Goal: Task Accomplishment & Management: Use online tool/utility

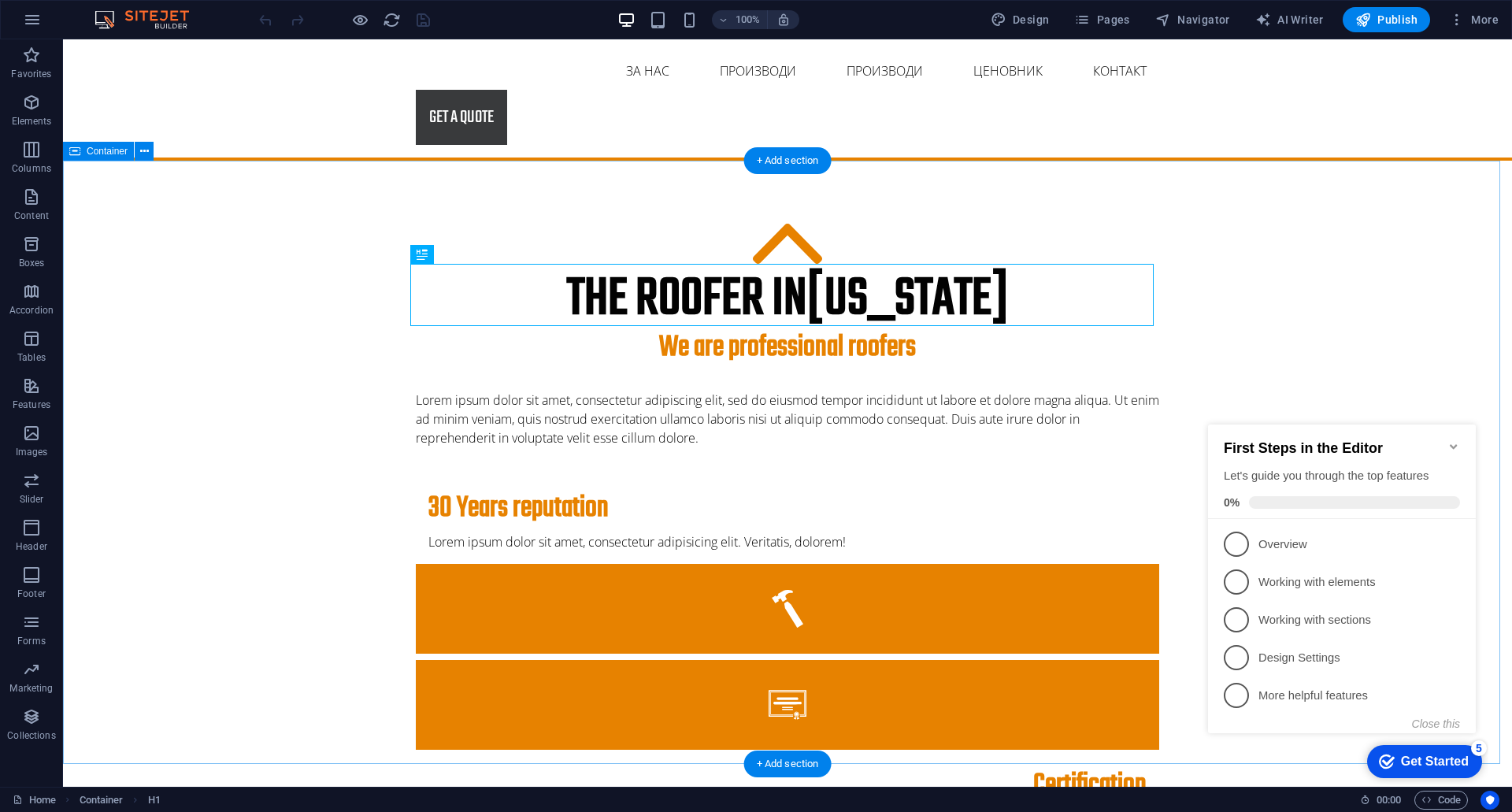
click at [1264, 289] on div "The roofer in [US_STATE] We are professional roofers Lorem ipsum dolor sit amet…" at bounding box center [788, 719] width 1450 height 1118
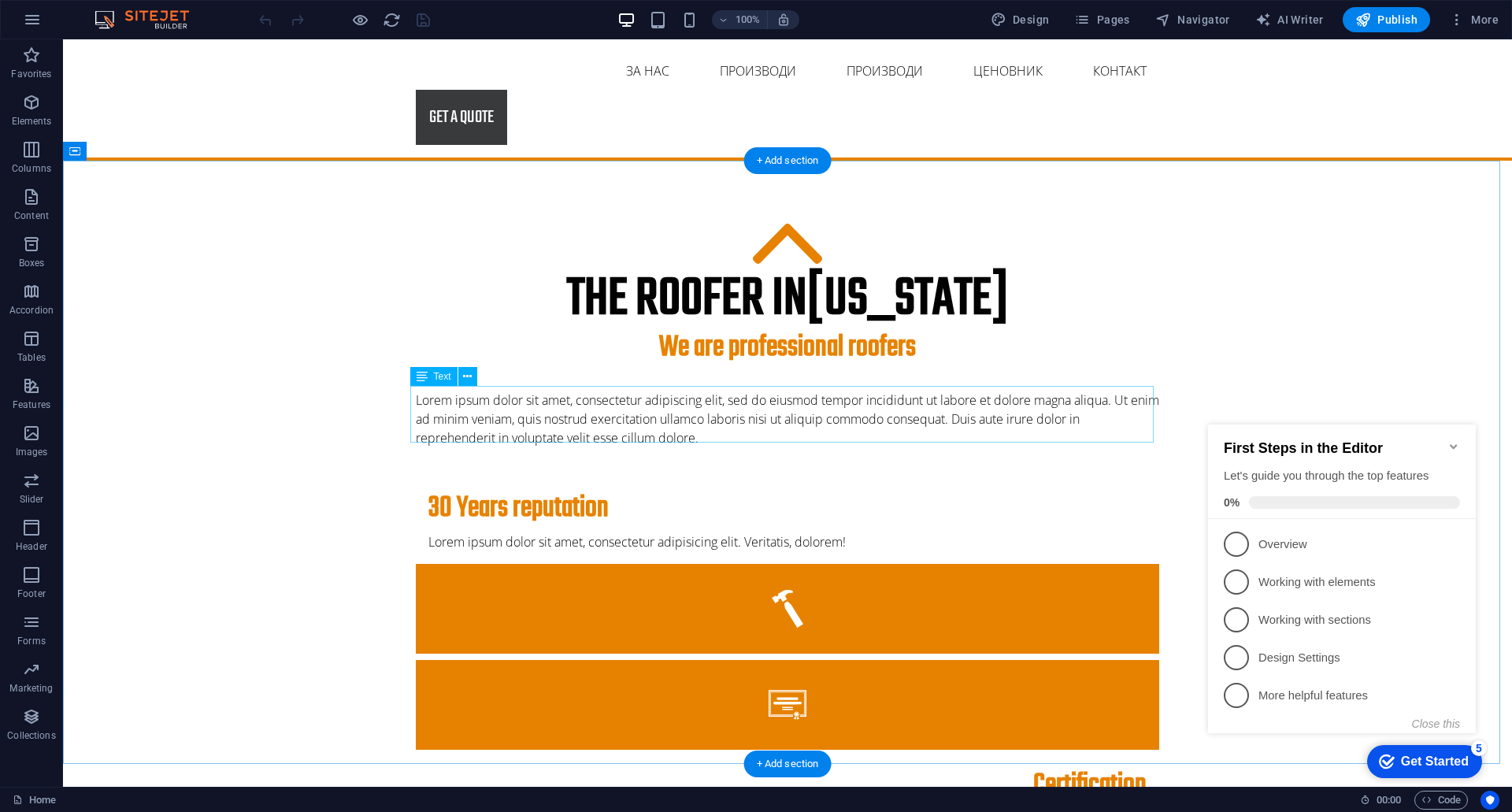
click at [626, 420] on div "Lorem ipsum dolor sit amet, consectetur adipiscing elit, sed do eiusmod tempor …" at bounding box center [787, 418] width 743 height 56
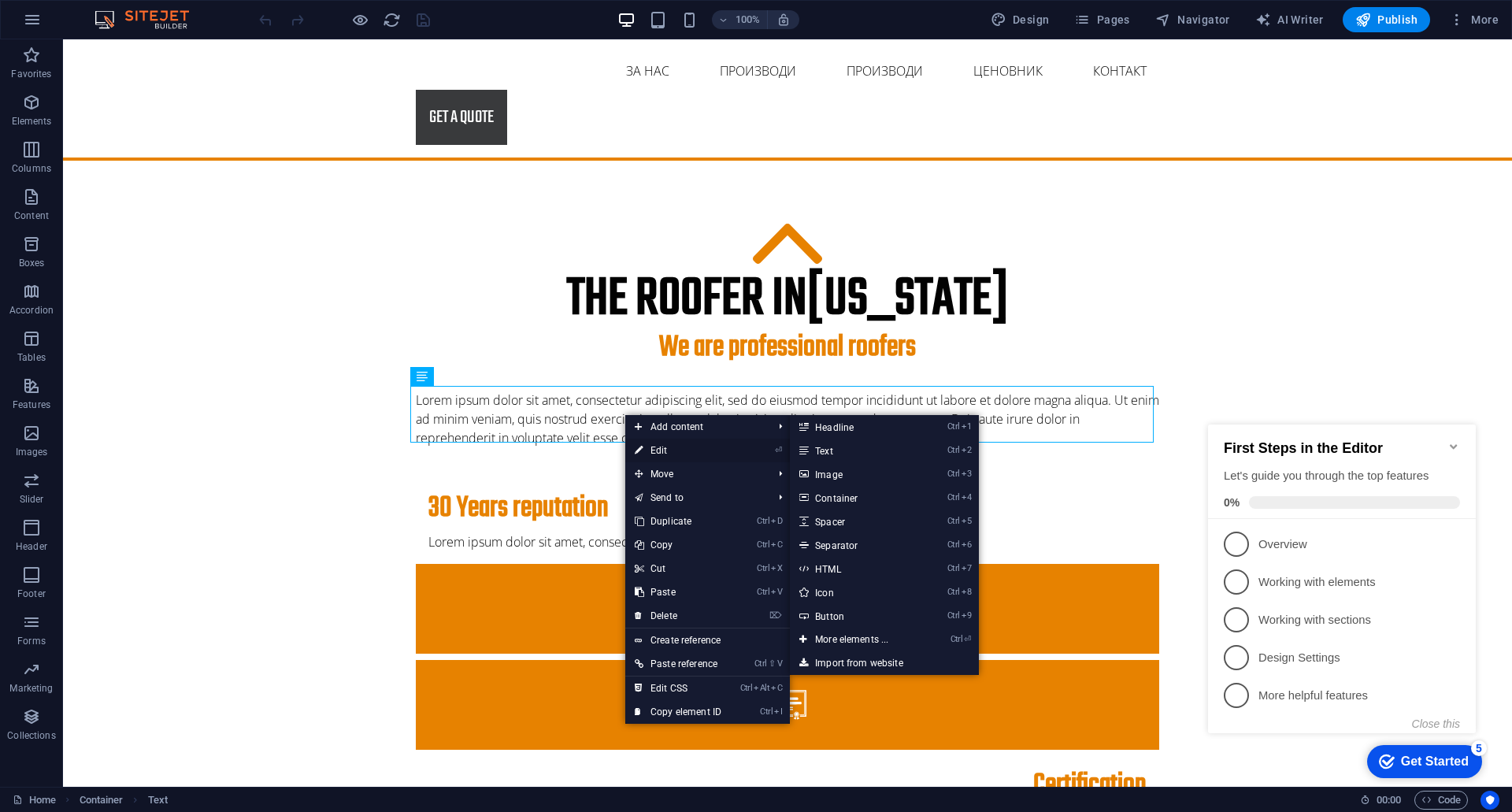
click at [644, 443] on link "⏎ Edit" at bounding box center [678, 450] width 105 height 24
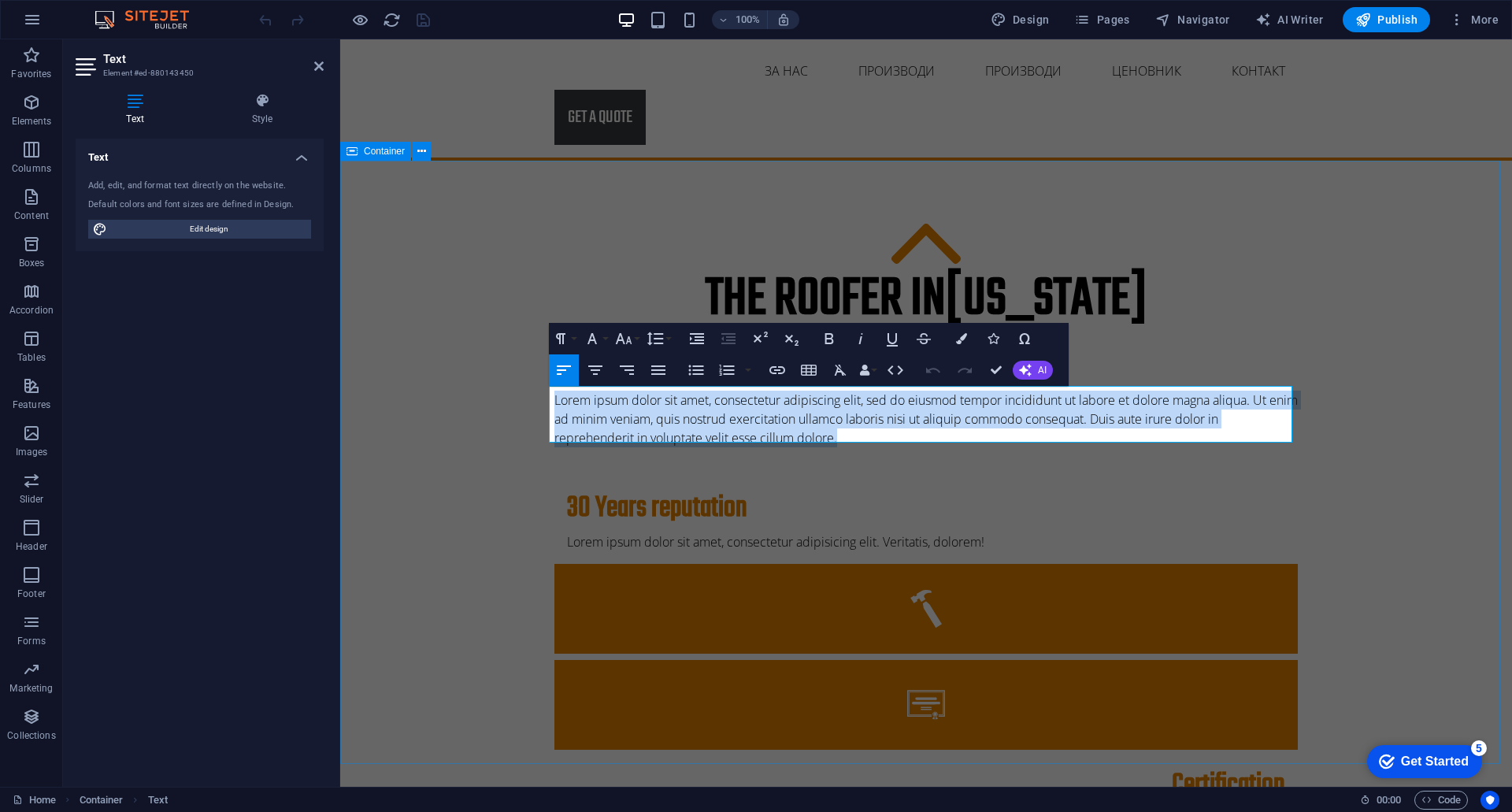
drag, startPoint x: 843, startPoint y: 432, endPoint x: 542, endPoint y: 396, distance: 303.1
click at [542, 396] on div "The roofer in [US_STATE] We are professional roofers Lorem ipsum dolor sit amet…" at bounding box center [926, 719] width 1172 height 1118
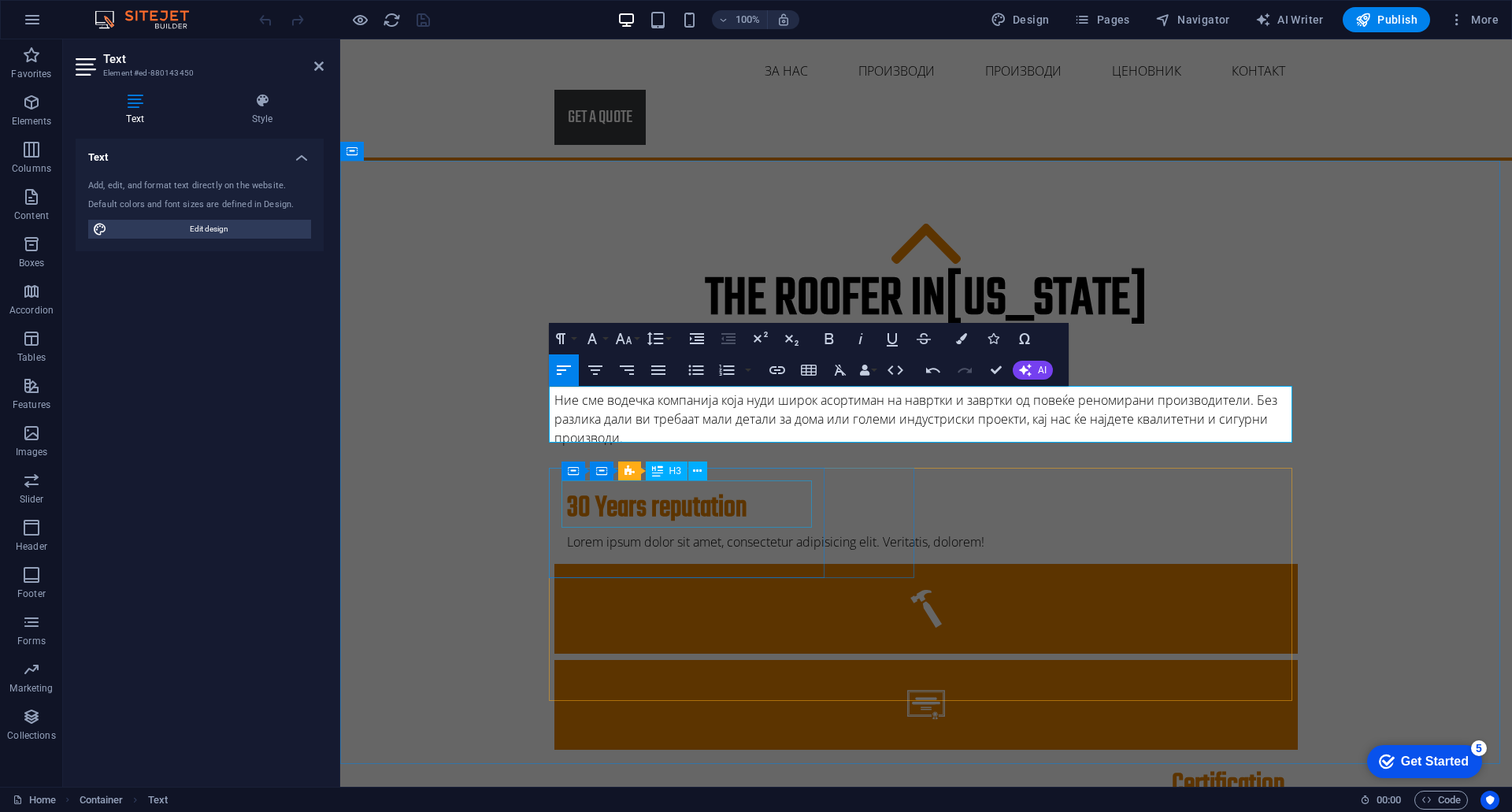
scroll to position [2833, 2]
click at [1446, 384] on div "The roofer in [US_STATE] We are professional roofers Ние сме водечка компанија …" at bounding box center [926, 719] width 1172 height 1118
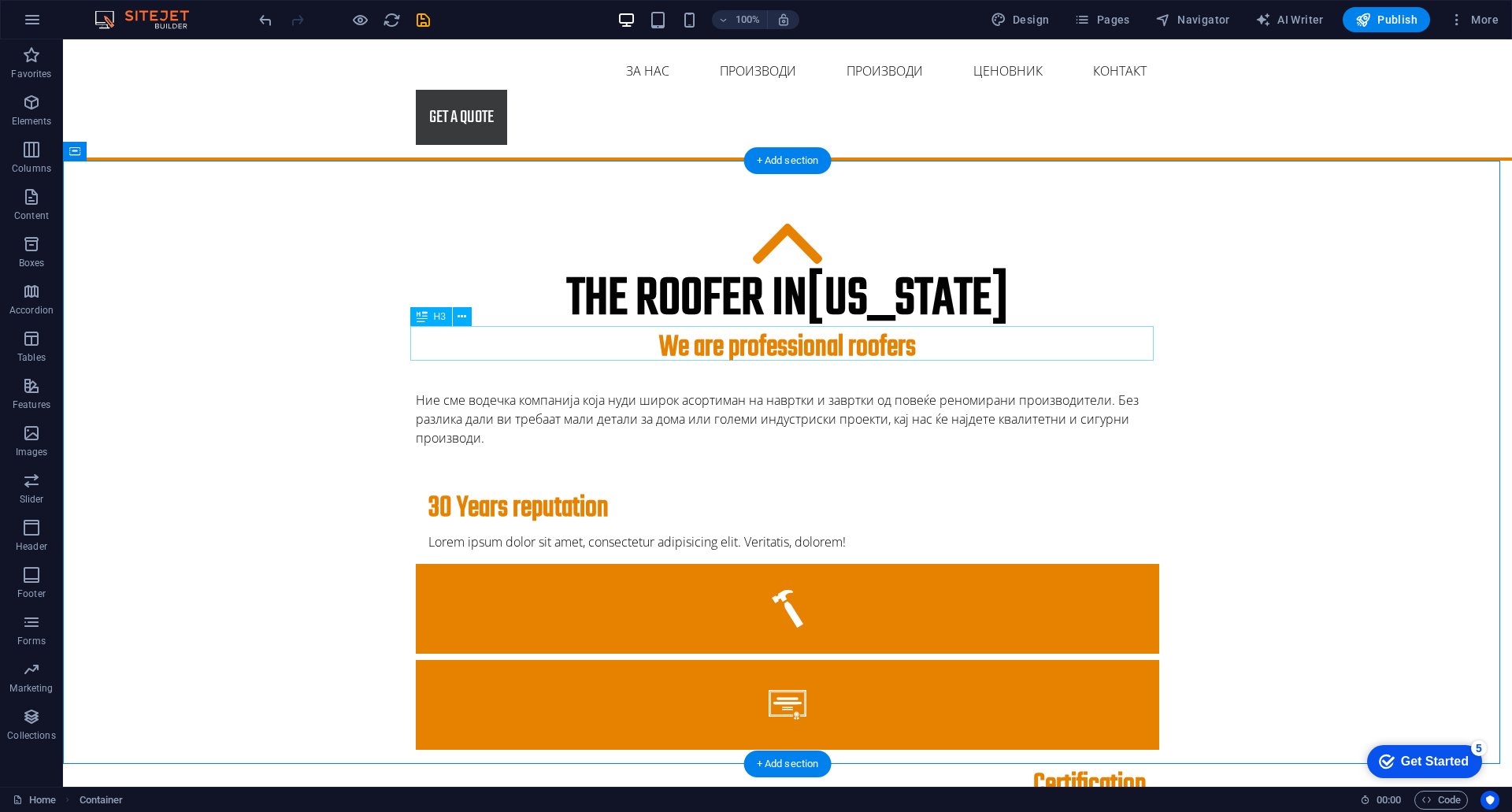
click at [769, 345] on div "We are professional roofers" at bounding box center [787, 348] width 743 height 34
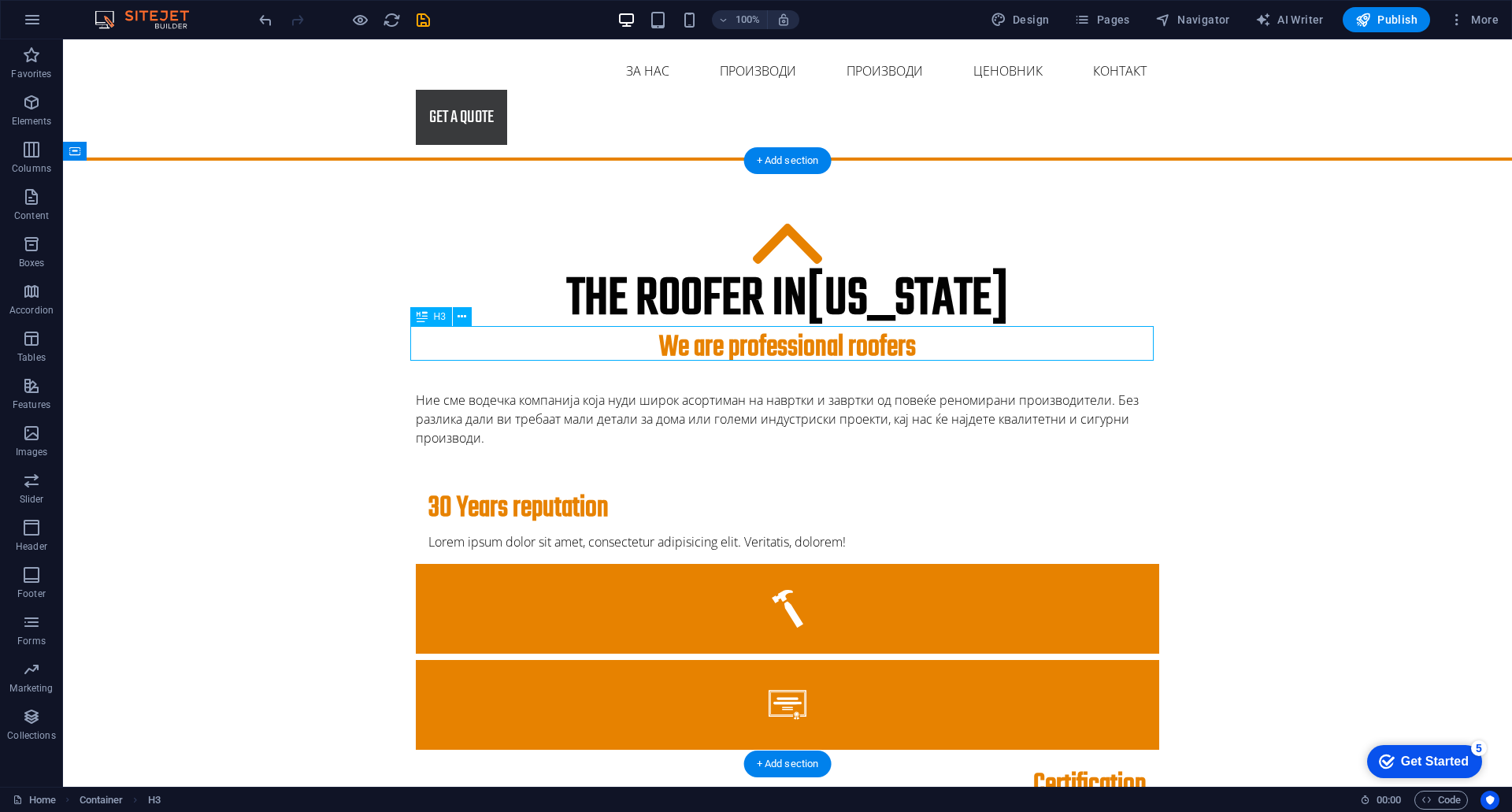
click at [785, 344] on div "We are professional roofers" at bounding box center [787, 348] width 743 height 34
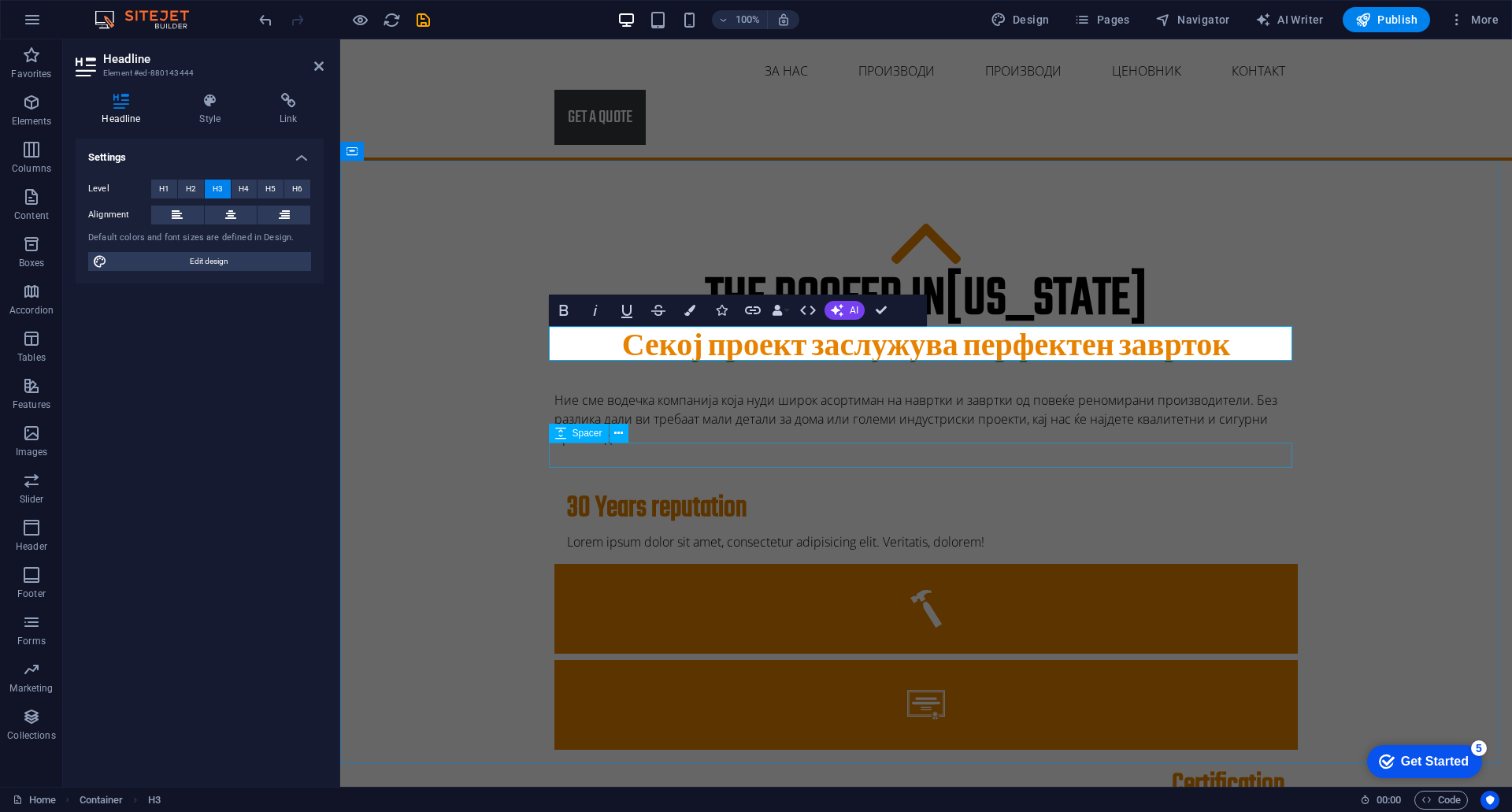
scroll to position [0, 5]
click at [1416, 370] on div "The roofer in [US_STATE] Секој проект заслужува перфектен заврток Секој проект …" at bounding box center [926, 719] width 1172 height 1118
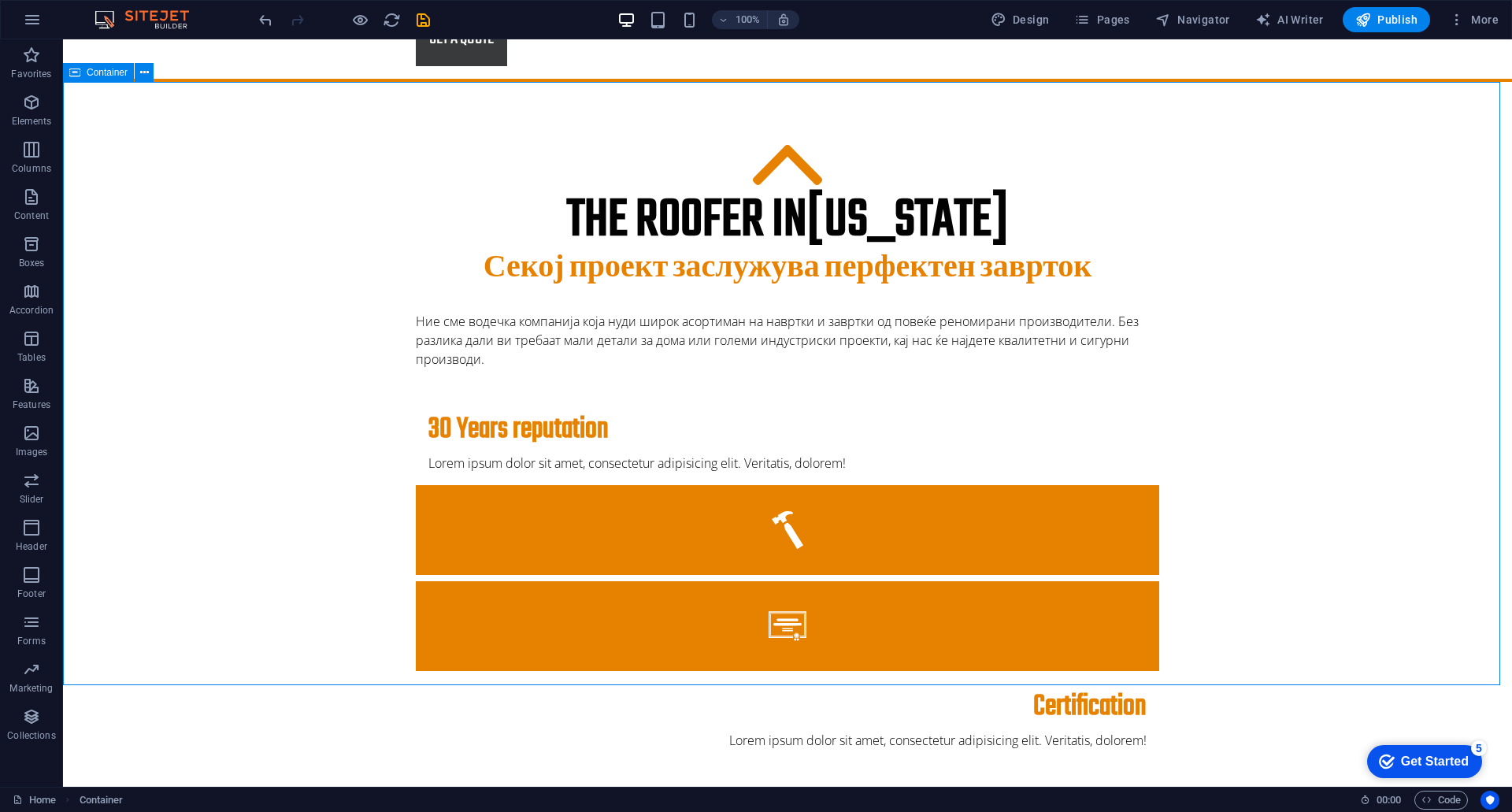
scroll to position [0, 0]
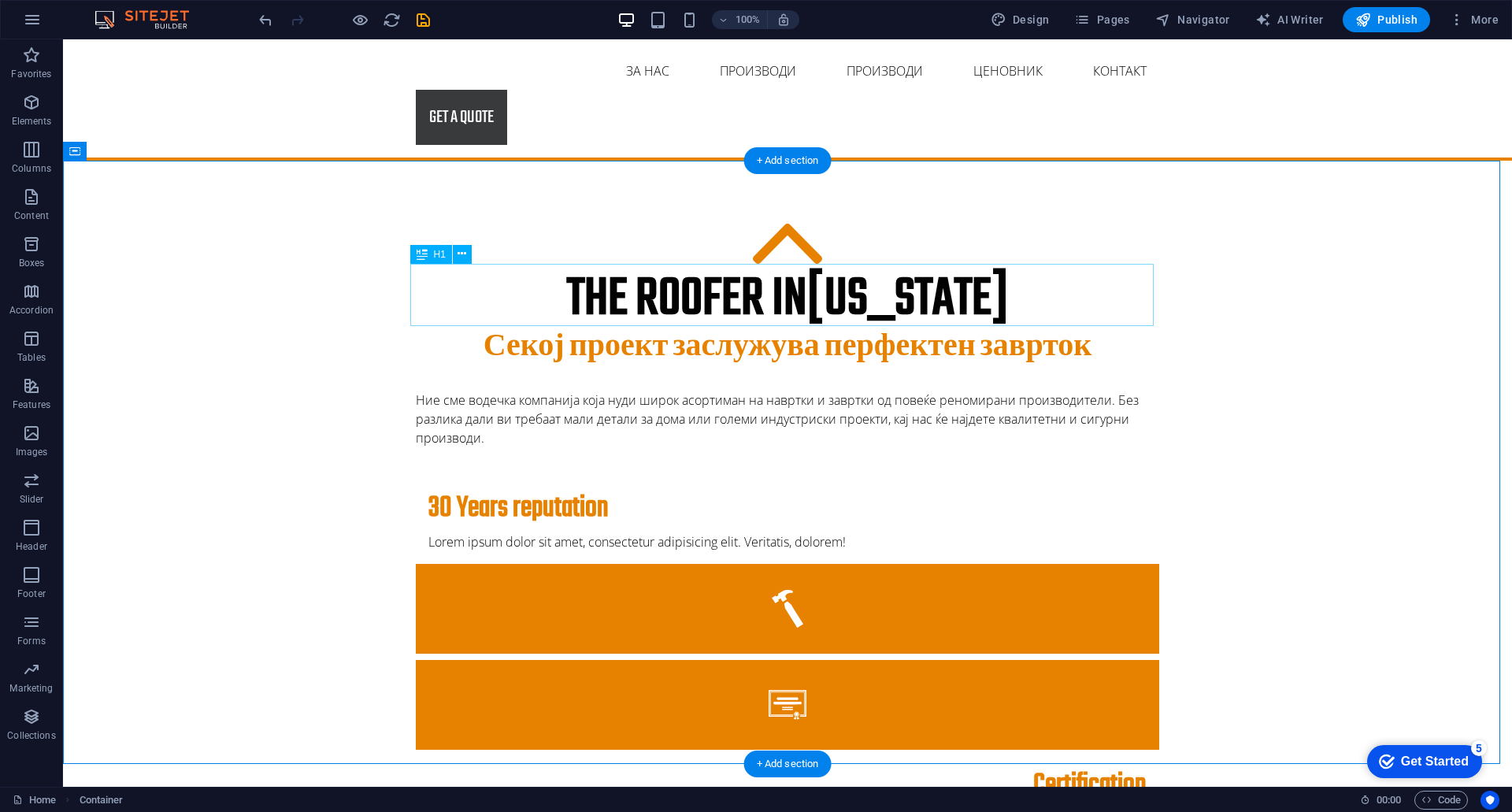
click at [769, 302] on div "The roofer in [US_STATE]" at bounding box center [787, 300] width 743 height 62
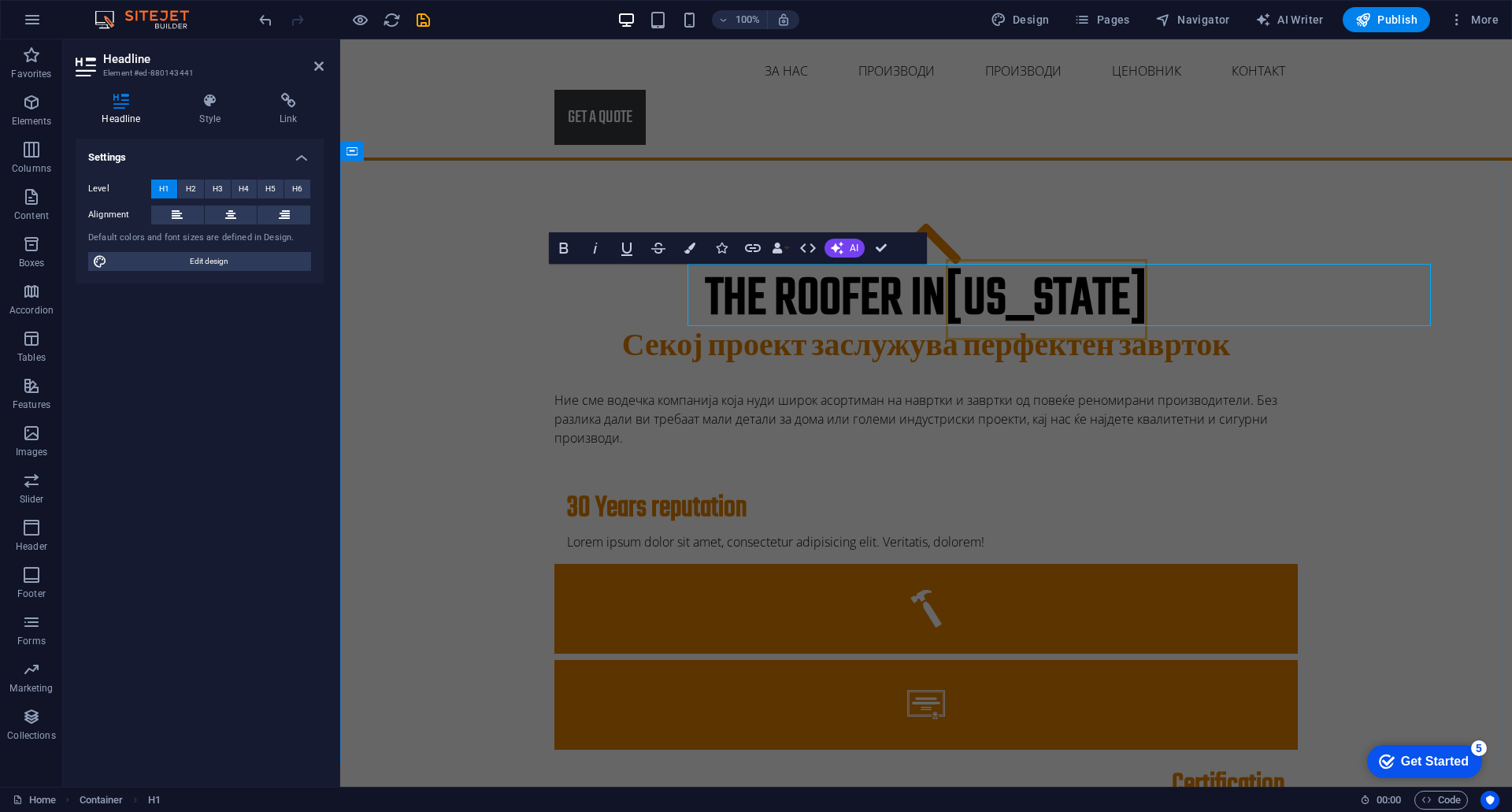
click at [769, 302] on h1 "The roofer in [US_STATE]" at bounding box center [926, 300] width 743 height 62
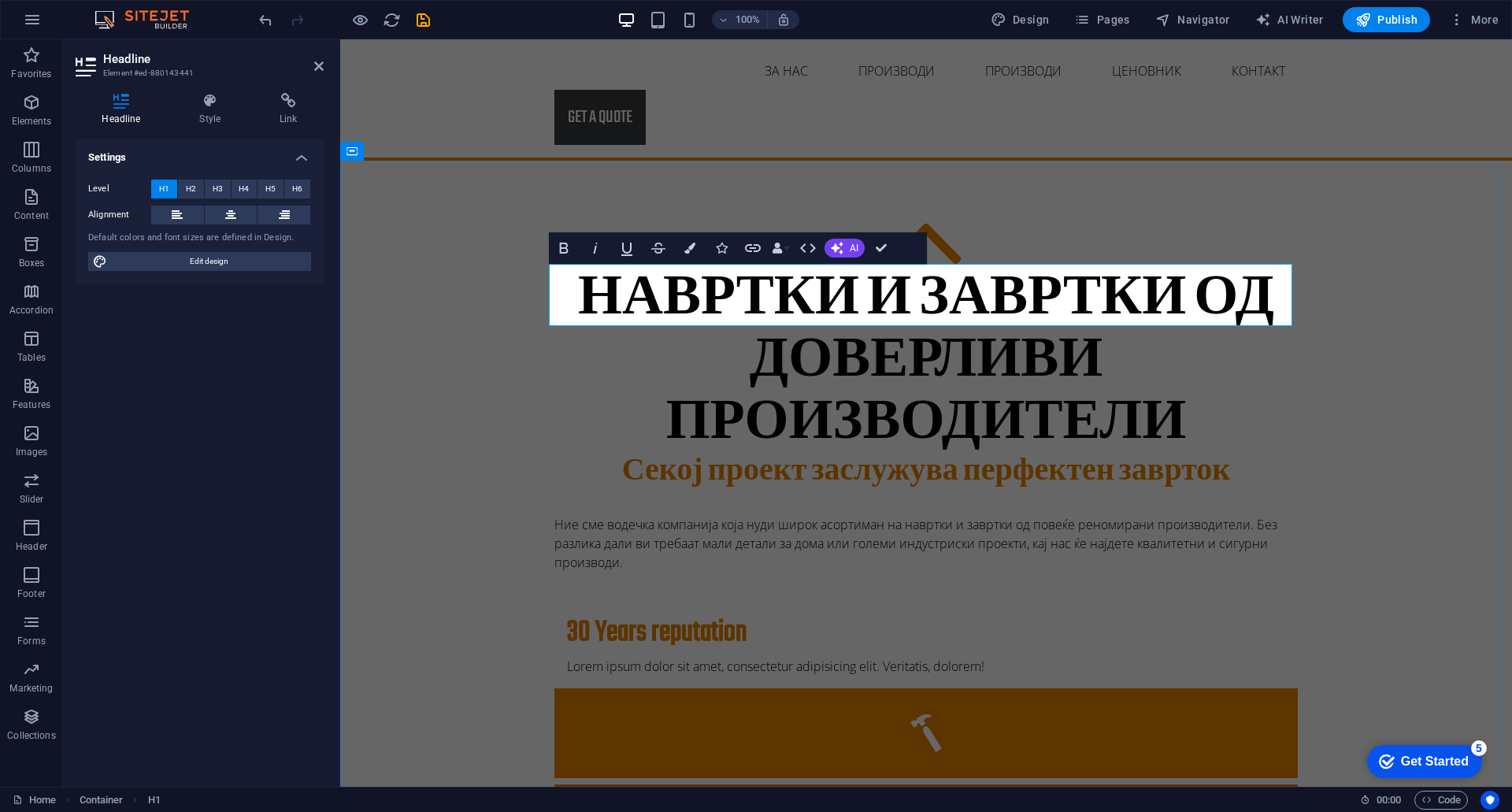
scroll to position [0, 6]
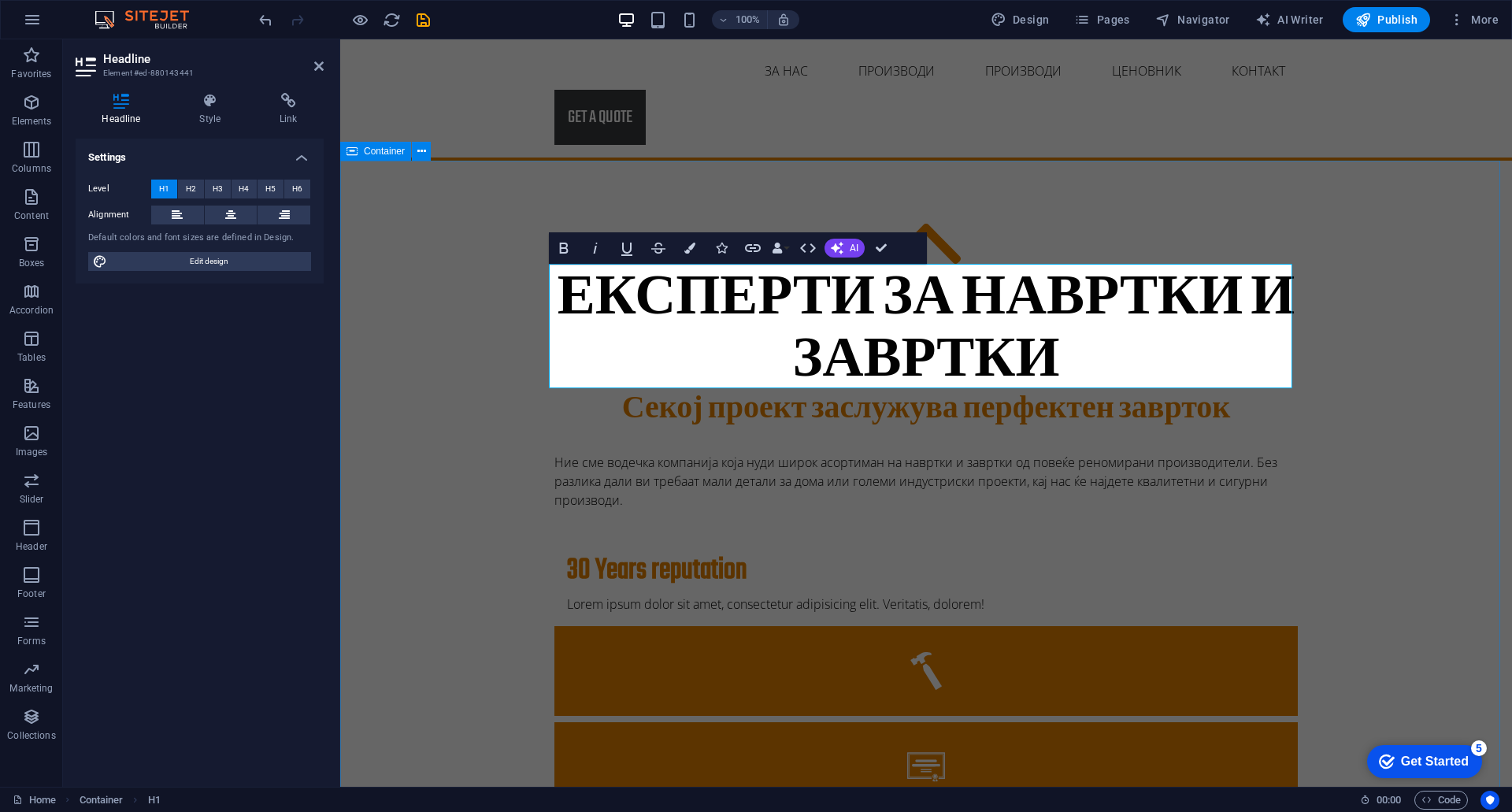
click at [1377, 339] on div "Експерти за навртки и завртки Експерти за навртки и завртки Секој проект заслуж…" at bounding box center [926, 751] width 1172 height 1181
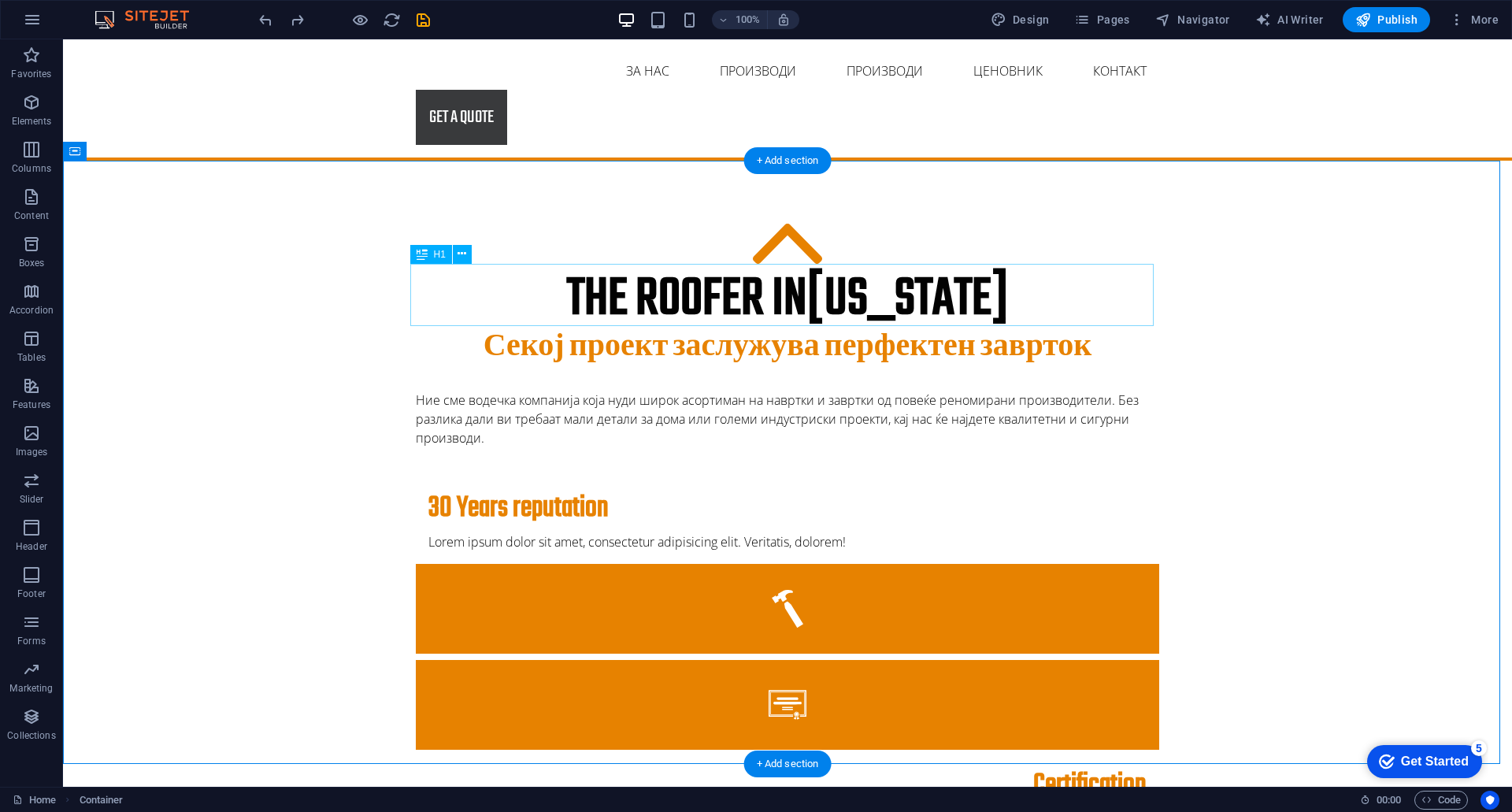
click at [796, 294] on div "The roofer in [US_STATE]" at bounding box center [787, 300] width 743 height 62
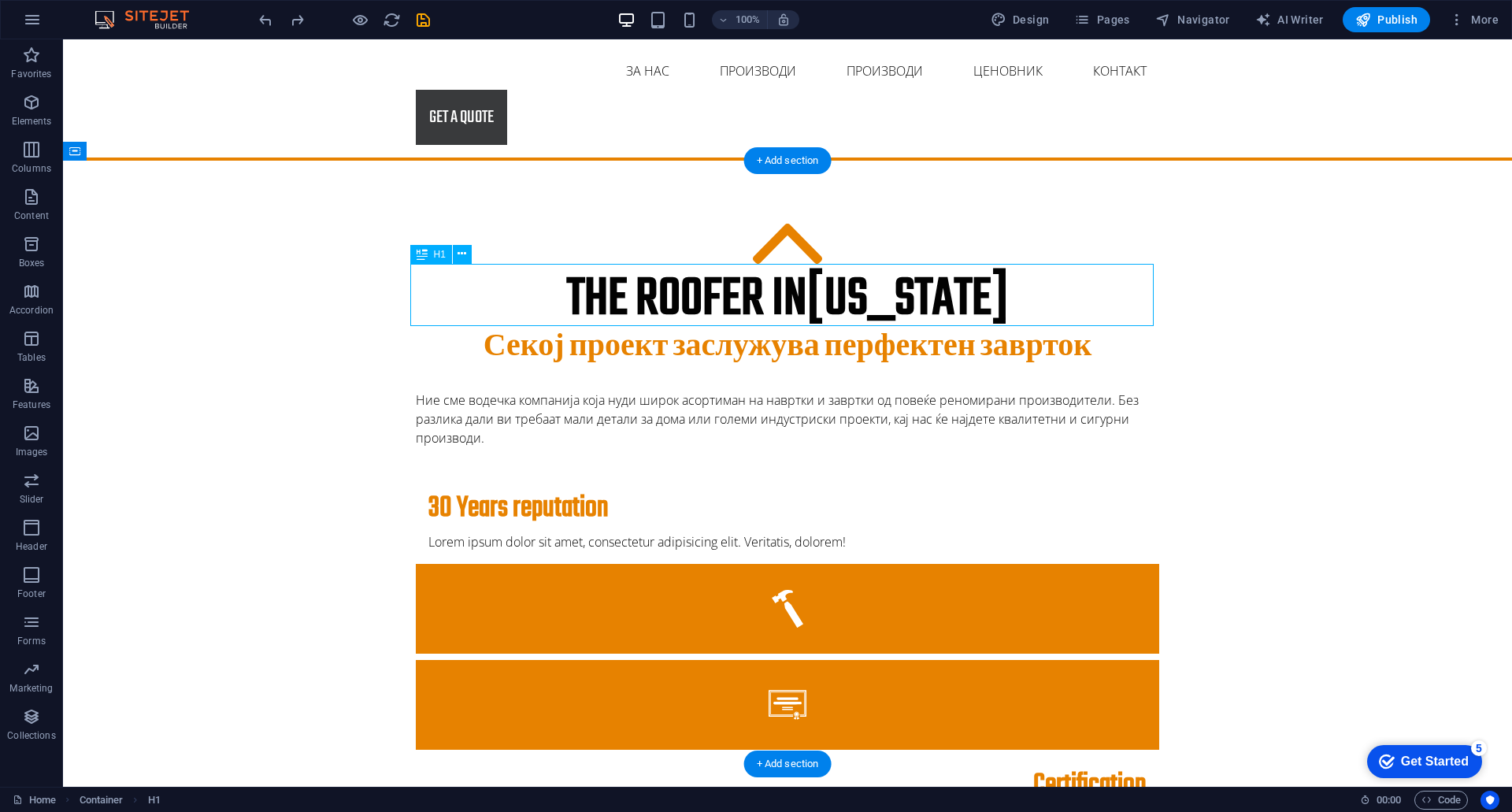
click at [796, 294] on div "The roofer in [US_STATE]" at bounding box center [787, 300] width 743 height 62
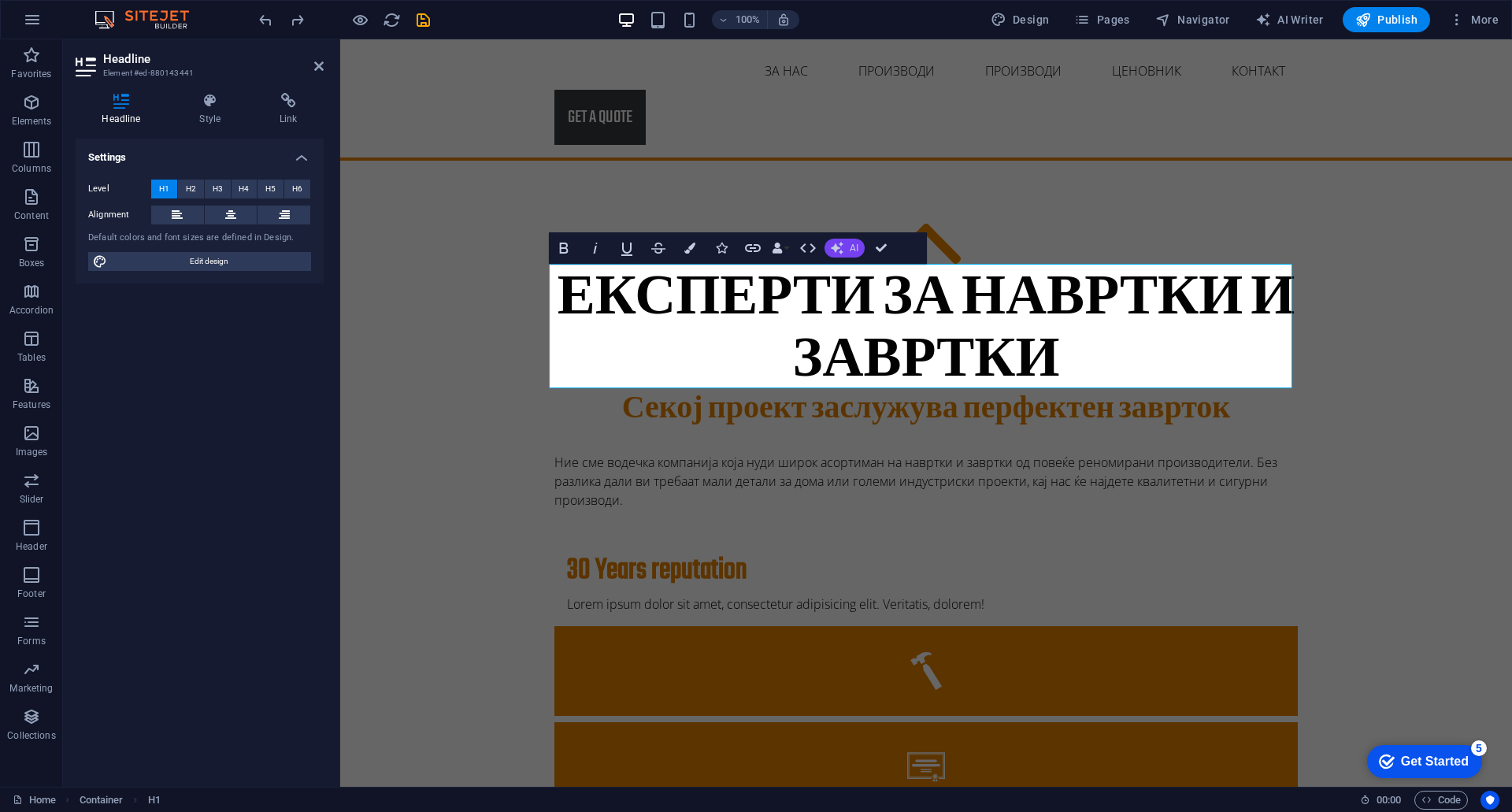
click at [841, 246] on icon "button" at bounding box center [837, 247] width 13 height 13
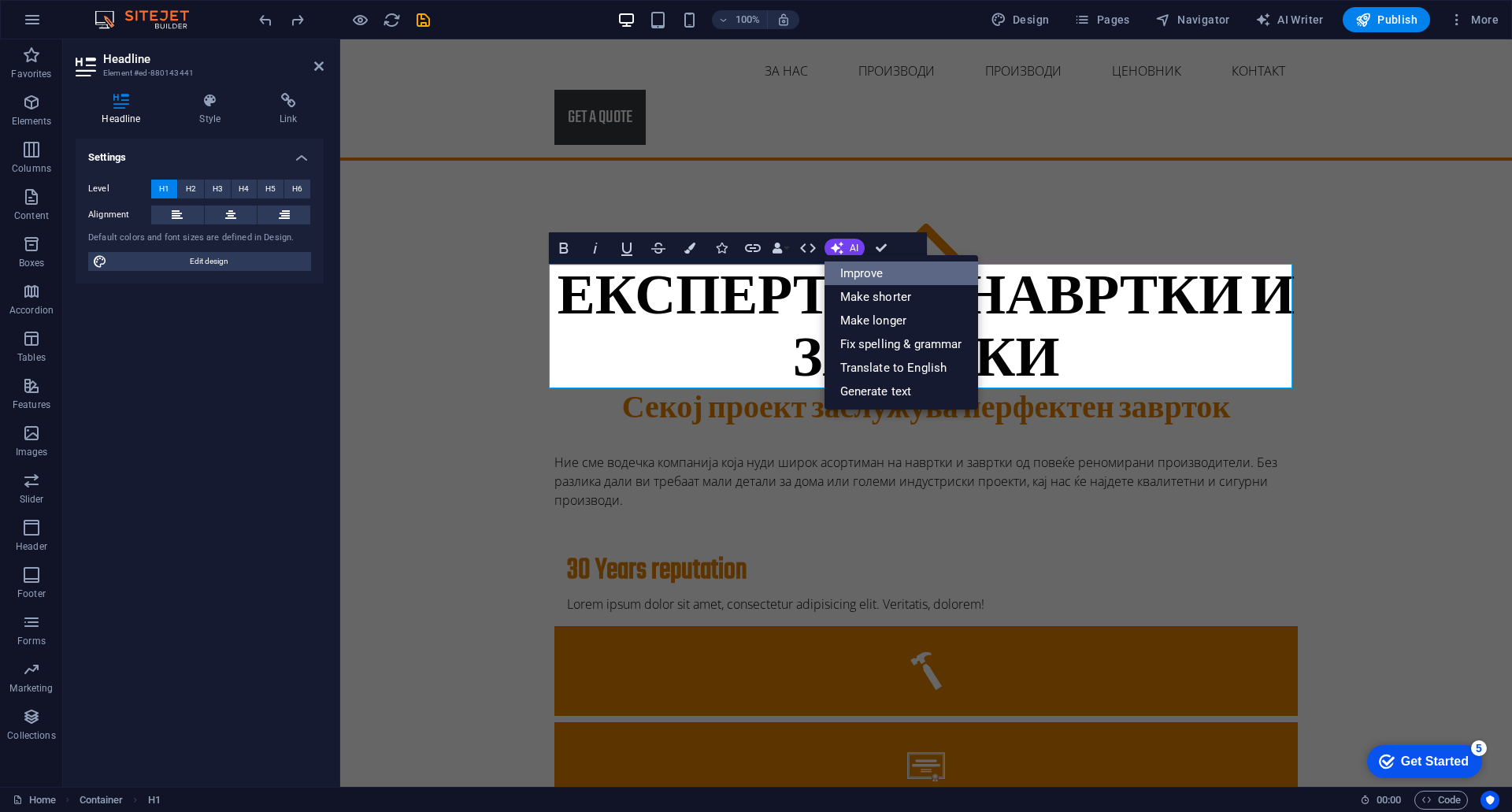
click at [842, 270] on link "Improve" at bounding box center [902, 273] width 153 height 24
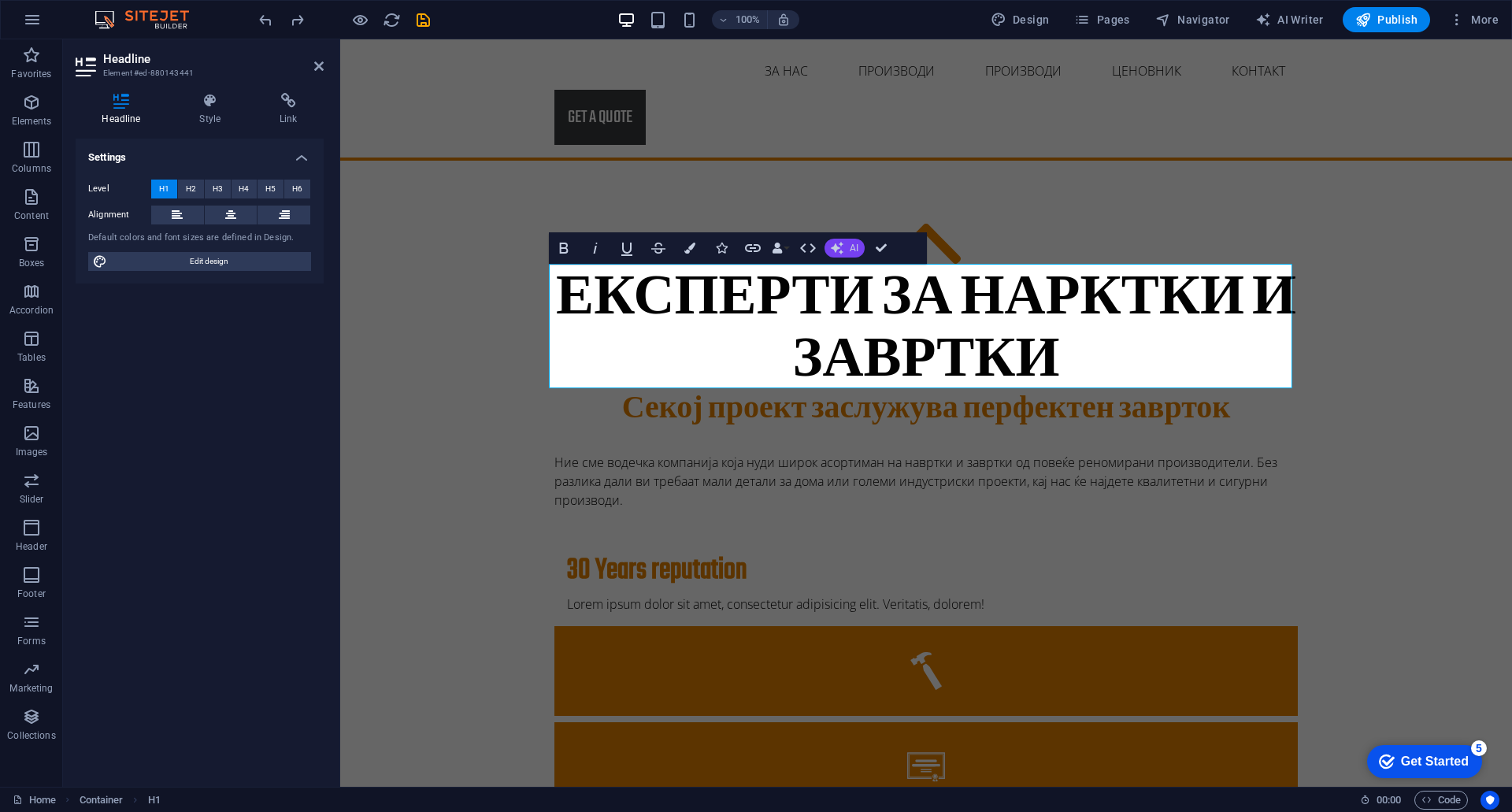
click at [853, 241] on button "AI" at bounding box center [845, 248] width 40 height 19
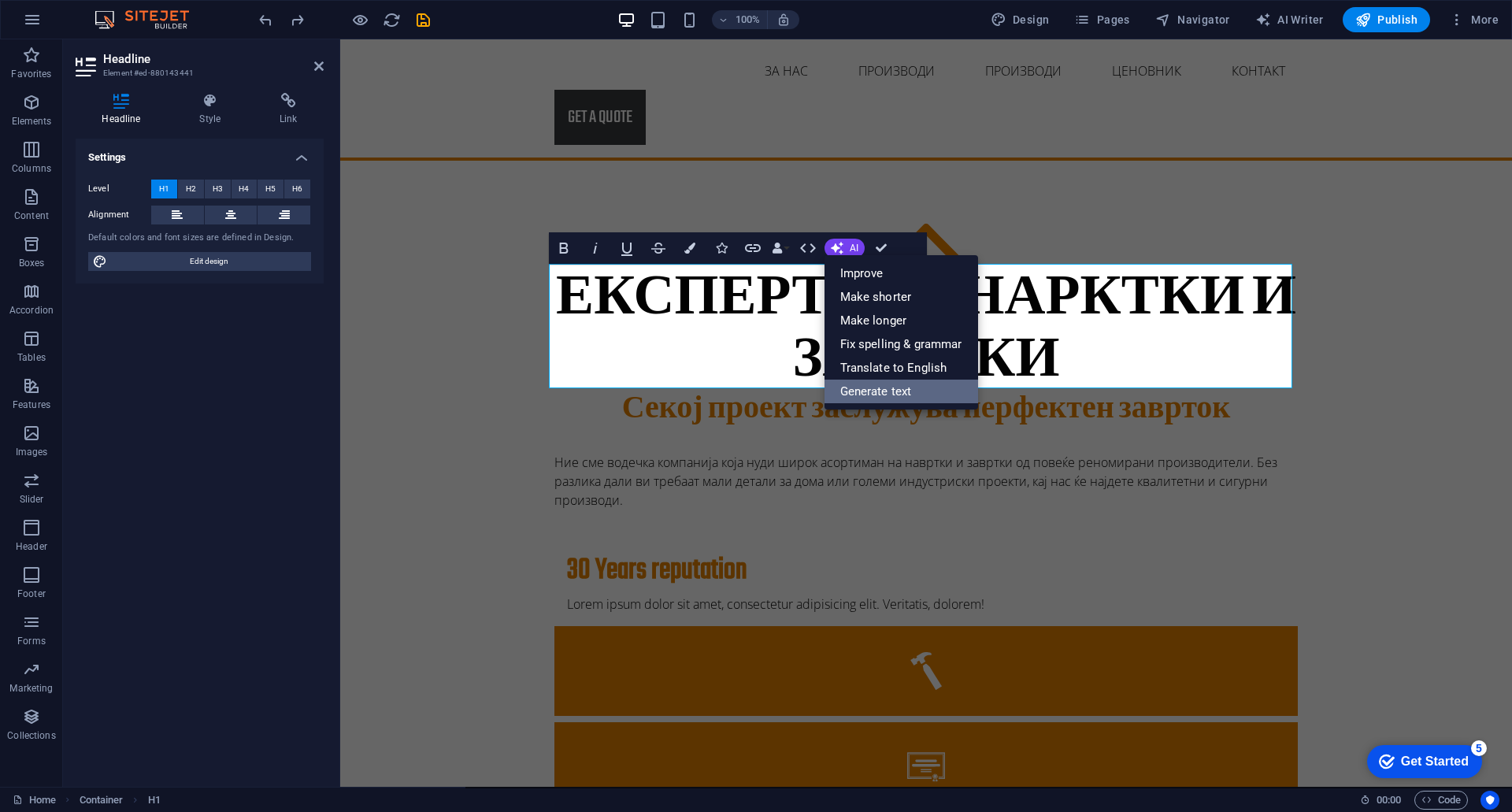
click at [876, 385] on link "Generate text" at bounding box center [902, 391] width 153 height 24
select select "English"
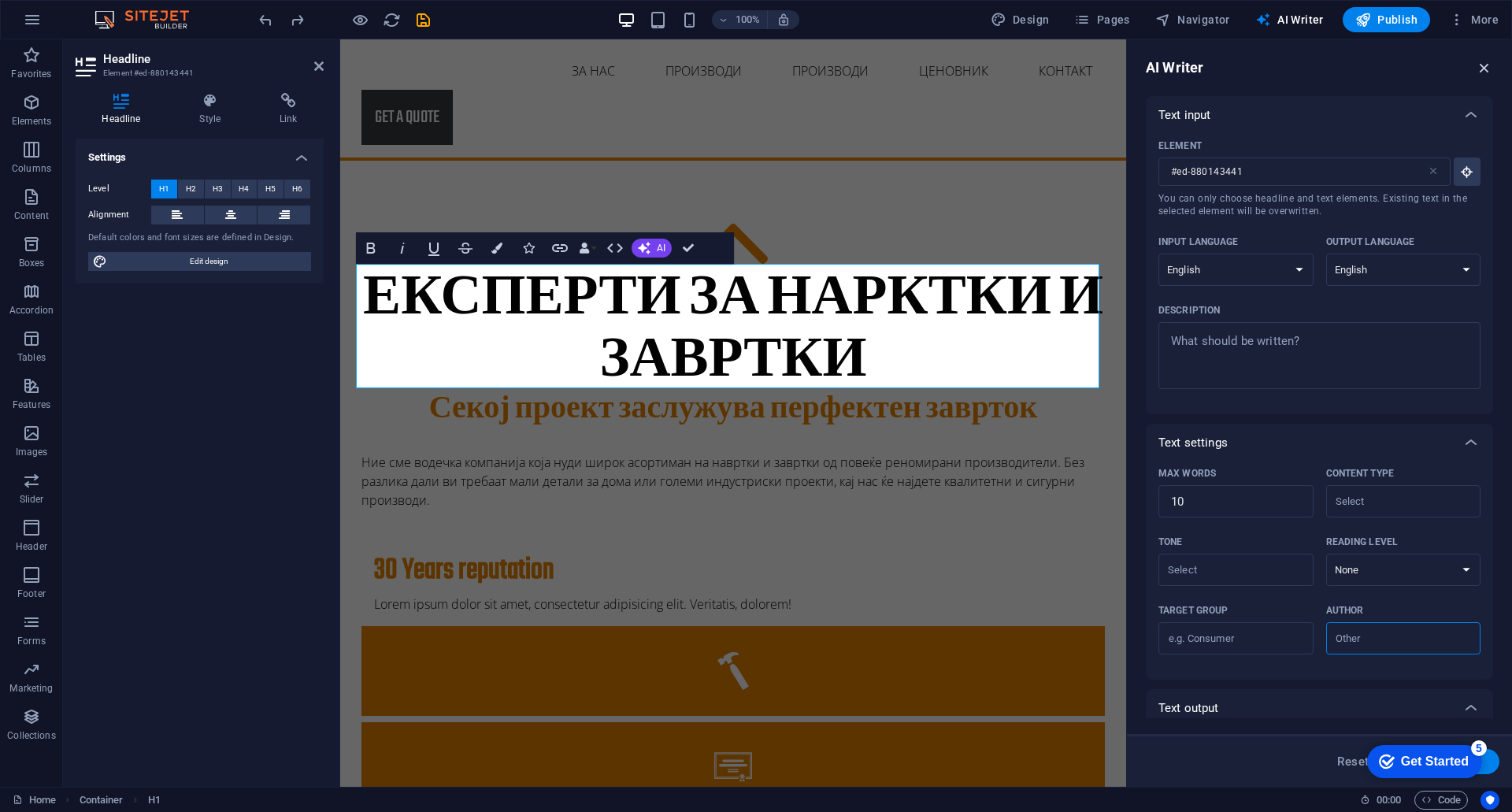
click at [1485, 61] on icon "button" at bounding box center [1484, 67] width 18 height 18
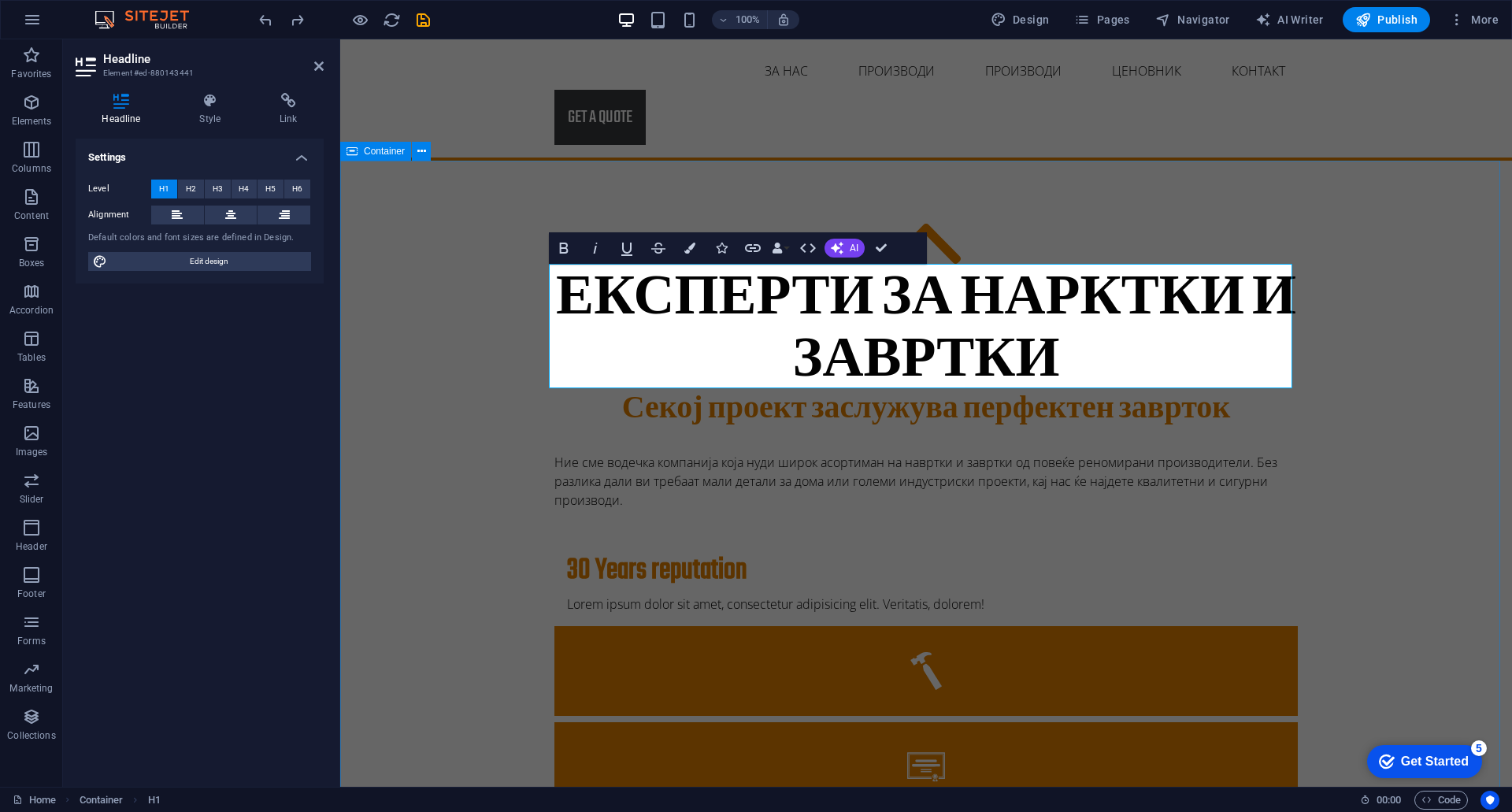
click at [1385, 262] on div "ЕКСПЕРТИ ЗА НАРКТКИ И ЗАВРТКИ Експерти за навртки и завртки Секој проект заслуж…" at bounding box center [926, 751] width 1172 height 1181
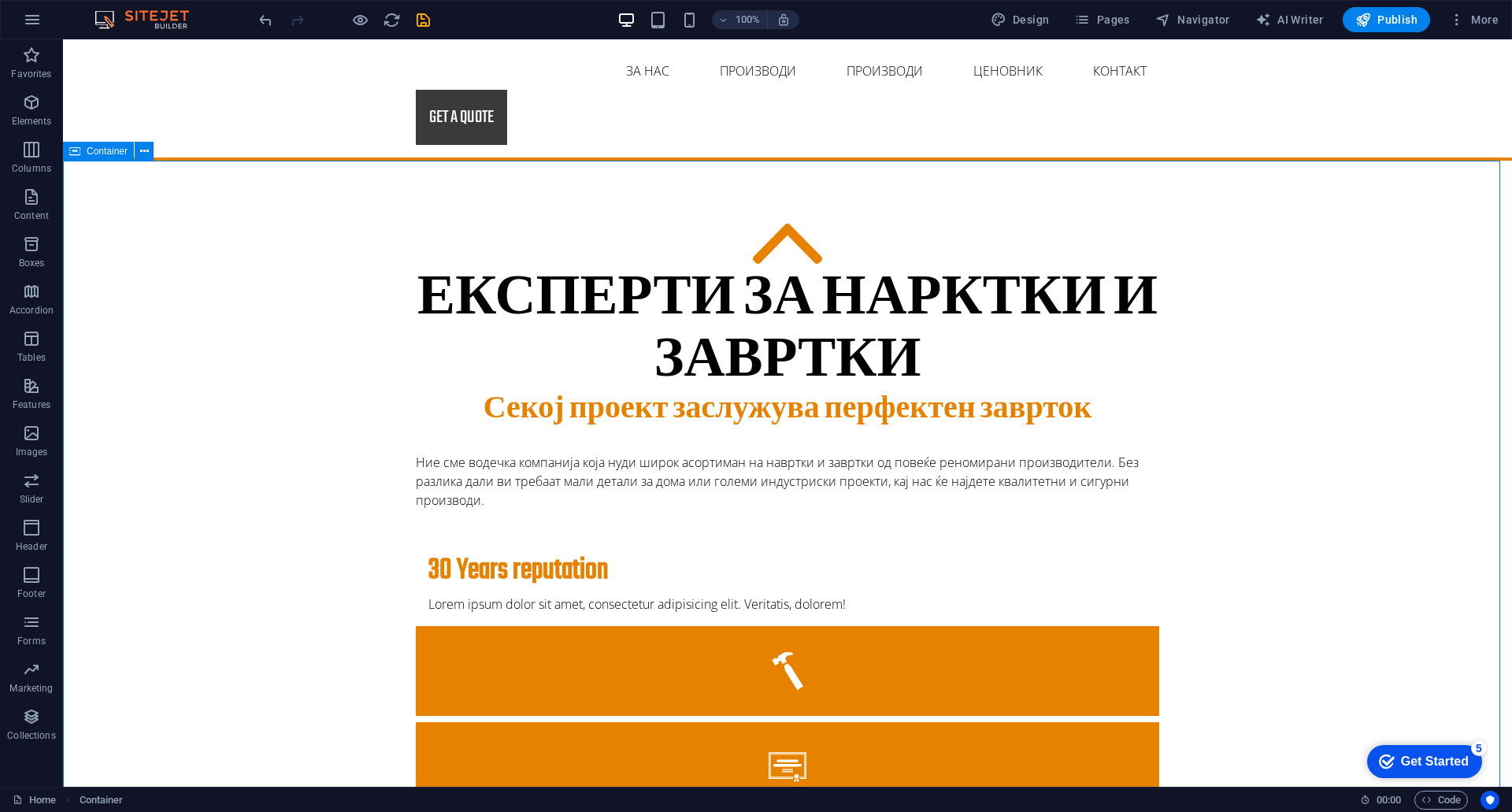
click at [1403, 300] on div "ЕКСПЕРТИ ЗА НАРКТКИ И ЗАВРТКИ Секој проект заслужува перфектен заврток Ние сме …" at bounding box center [788, 751] width 1450 height 1181
click at [860, 326] on div "ЕКСПЕРТИ ЗА НАРКТКИ И ЗАВРТКИ" at bounding box center [787, 331] width 743 height 125
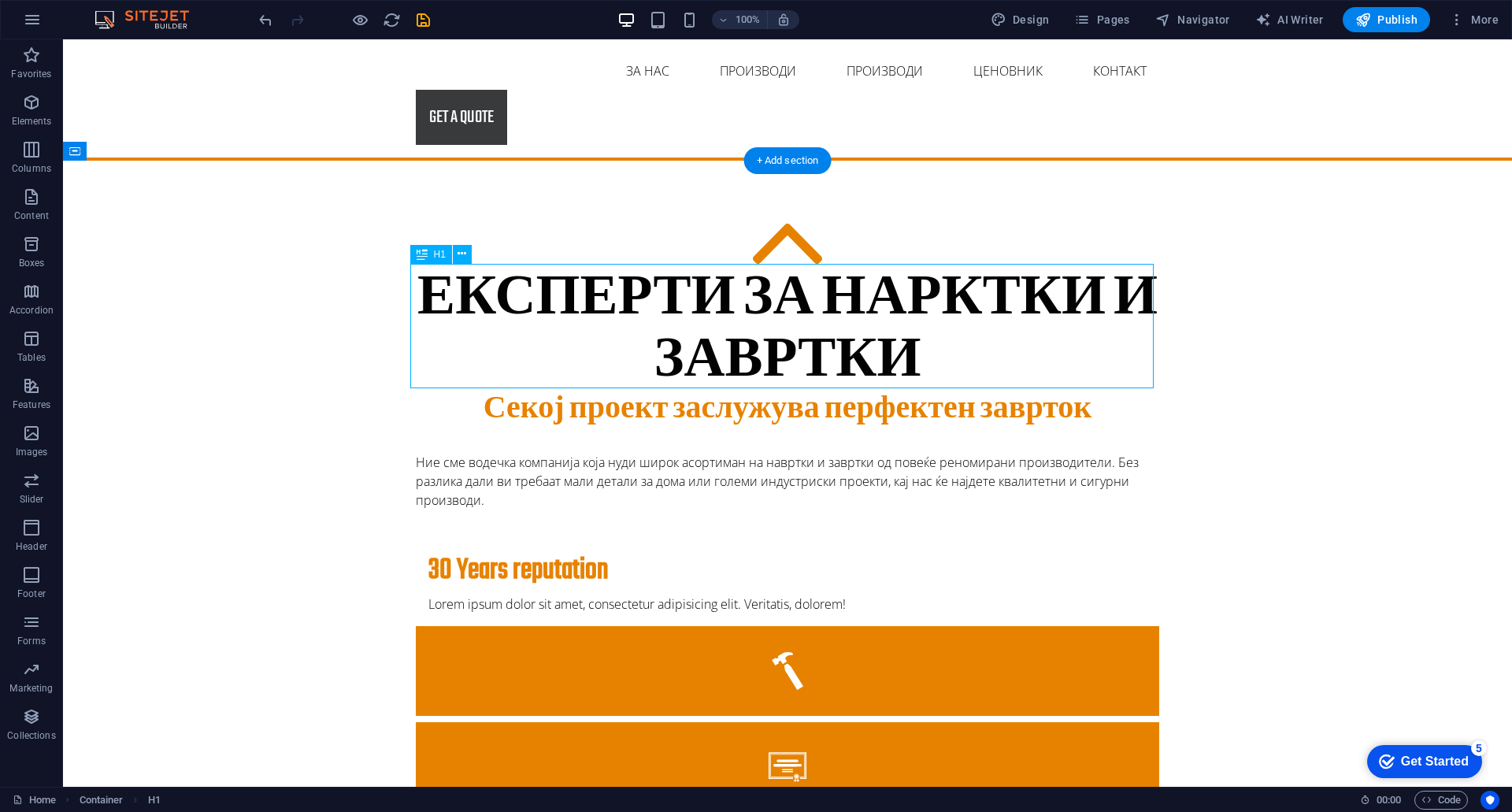
click at [743, 359] on div "ЕКСПЕРТИ ЗА НАРКТКИ И ЗАВРТКИ" at bounding box center [787, 331] width 743 height 125
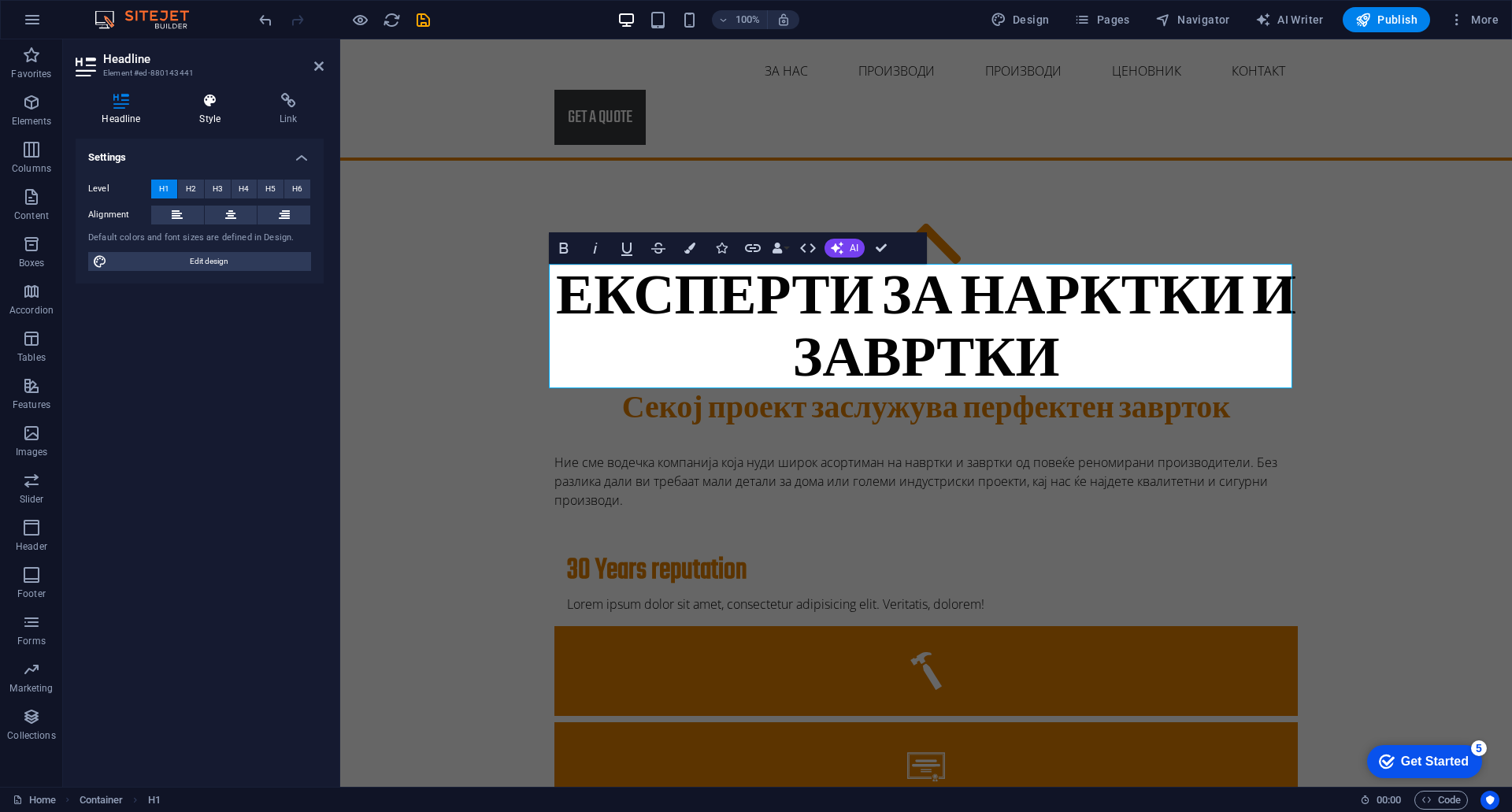
click at [204, 104] on icon at bounding box center [210, 100] width 74 height 16
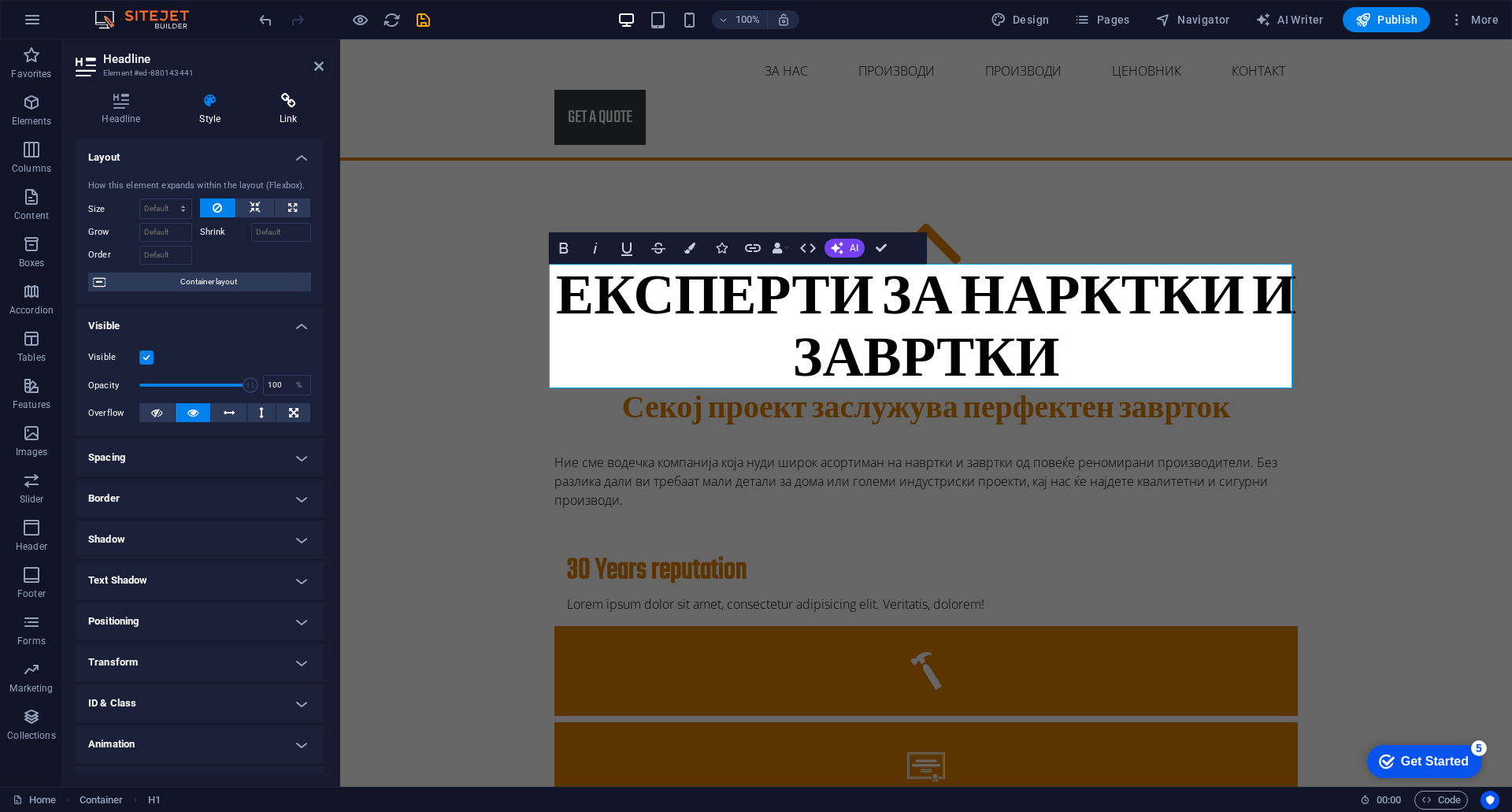
click at [284, 98] on icon at bounding box center [288, 100] width 70 height 16
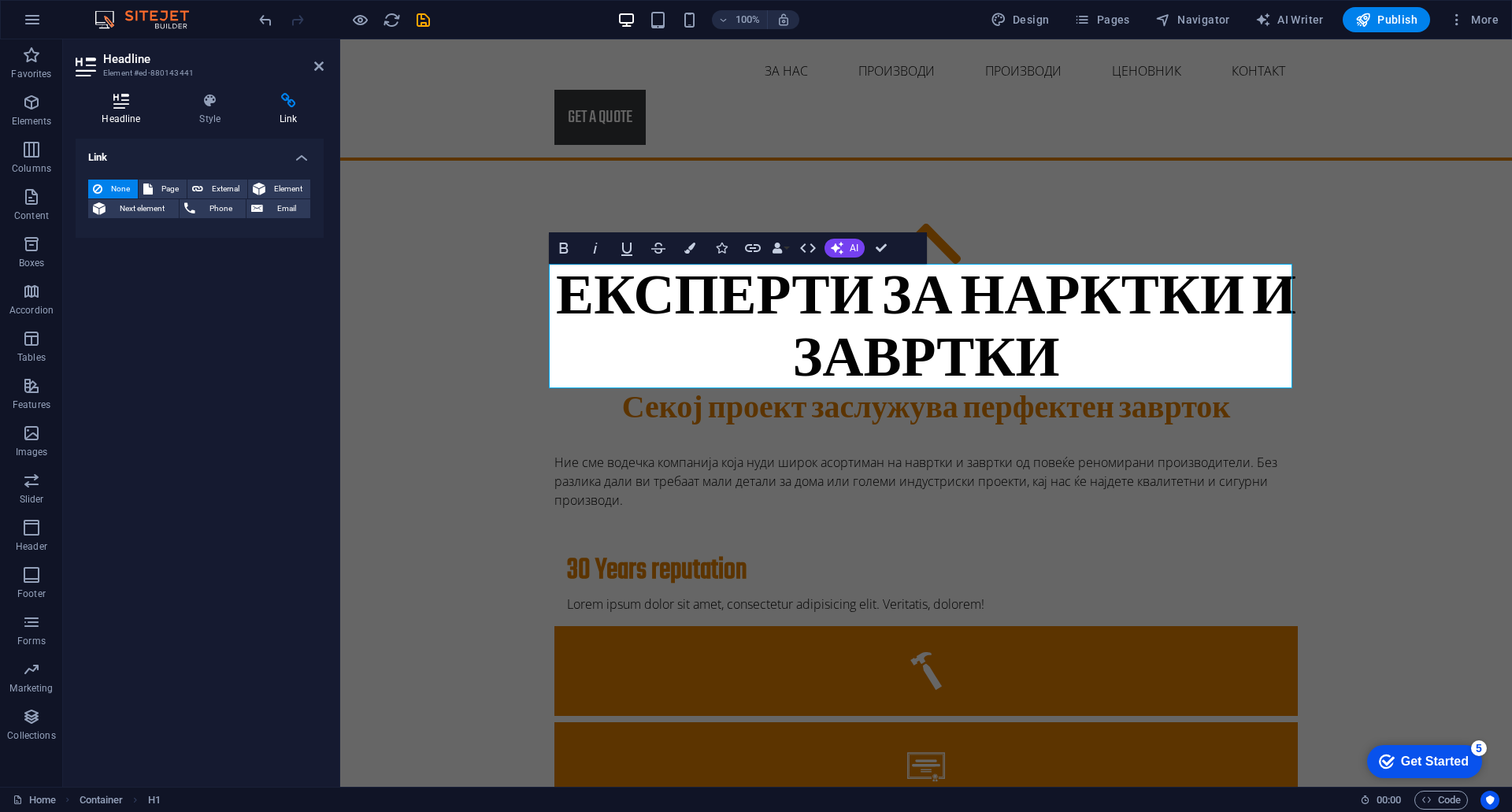
click at [114, 107] on icon at bounding box center [121, 100] width 92 height 16
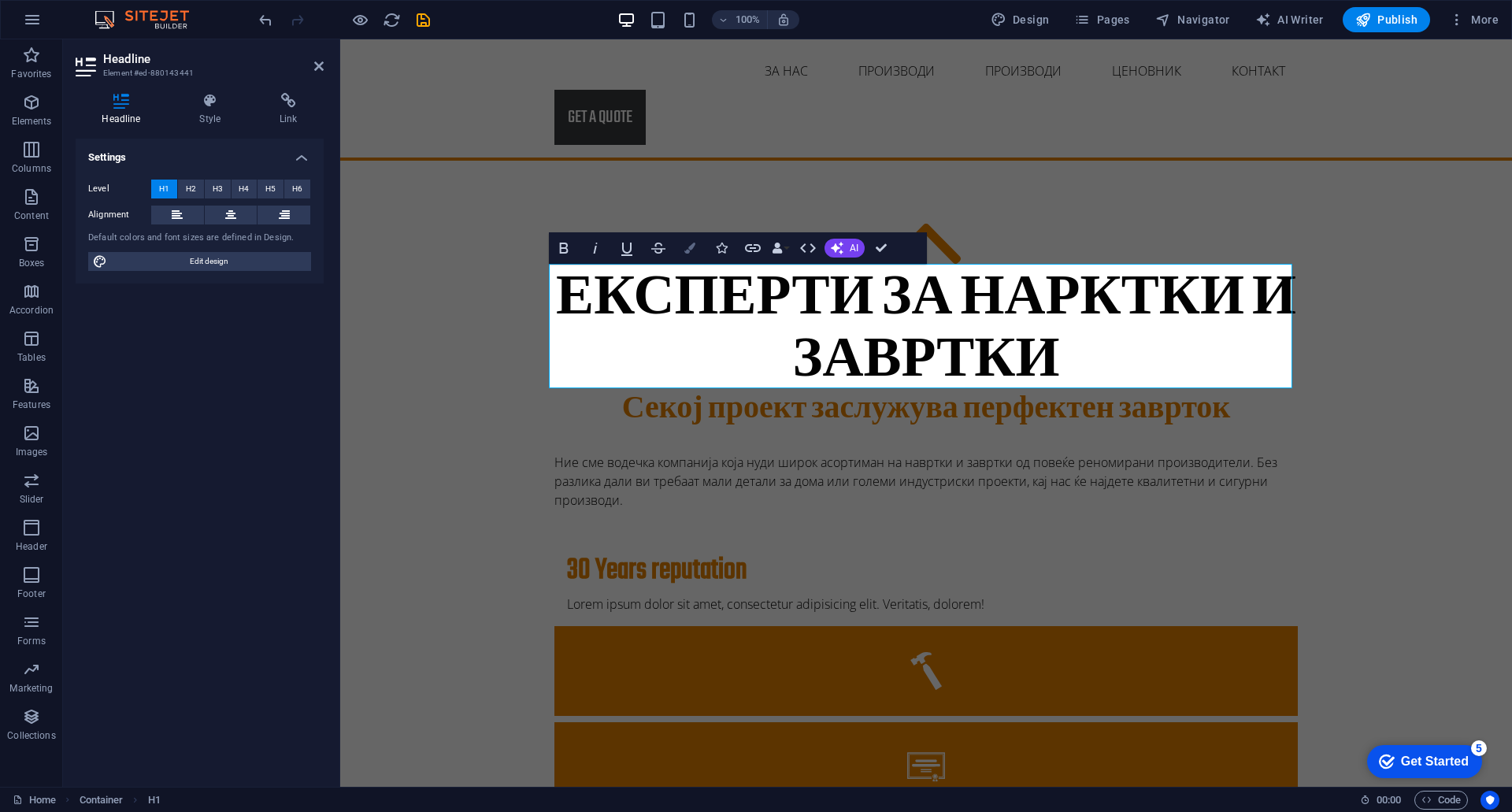
click at [694, 252] on icon "button" at bounding box center [689, 247] width 11 height 11
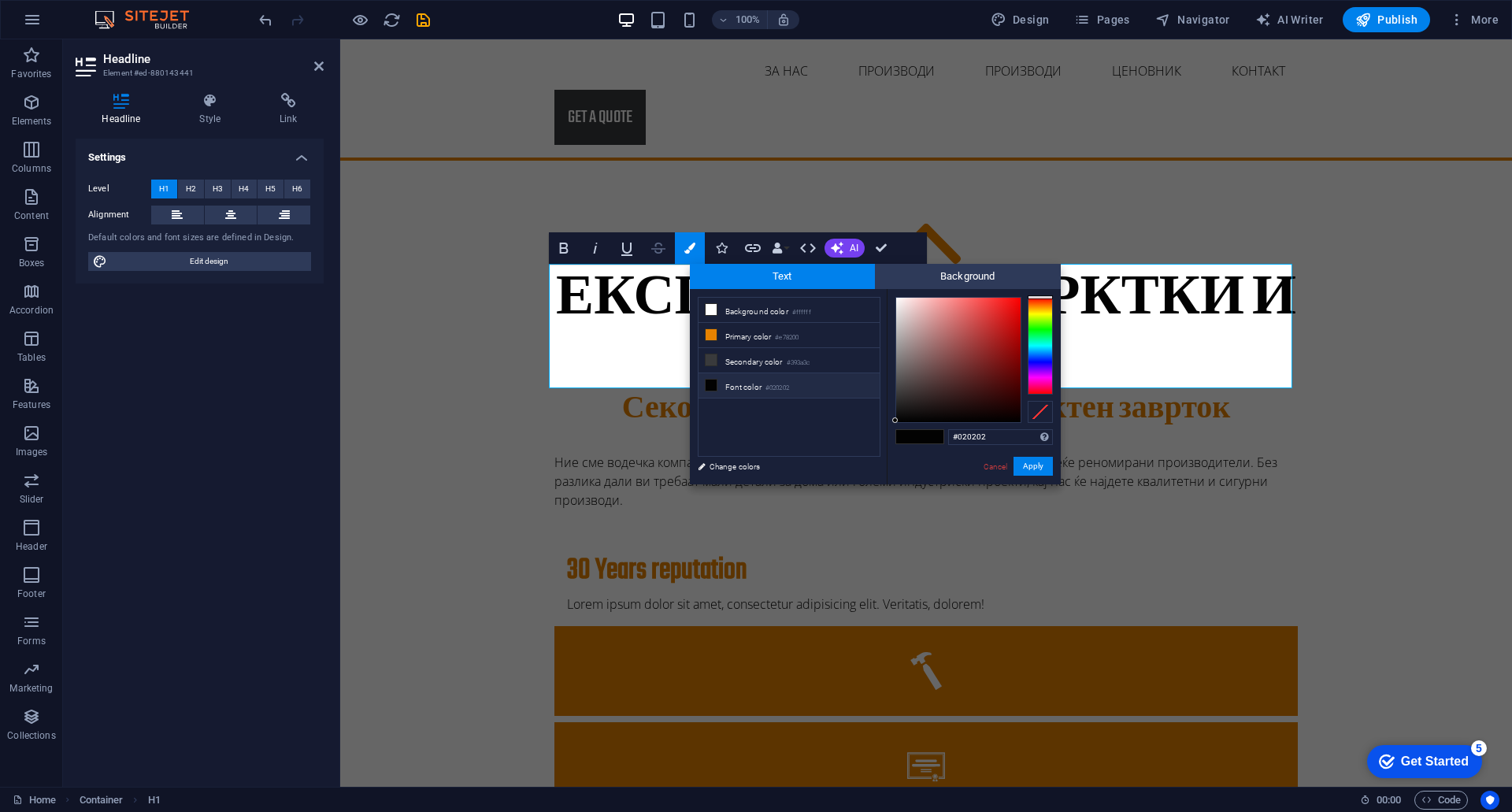
click at [649, 244] on icon "button" at bounding box center [658, 248] width 19 height 19
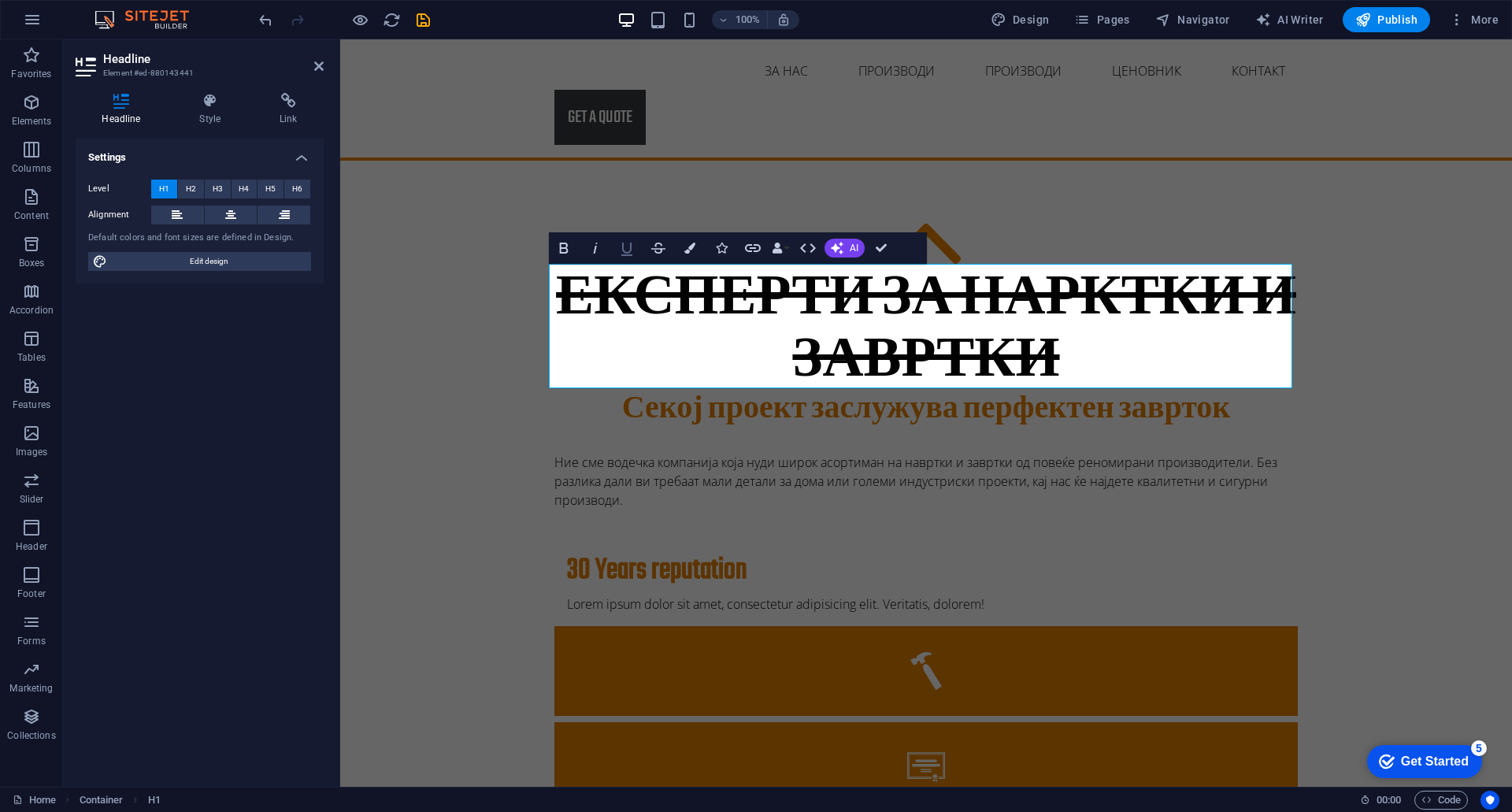
click at [627, 248] on icon "button" at bounding box center [627, 248] width 19 height 19
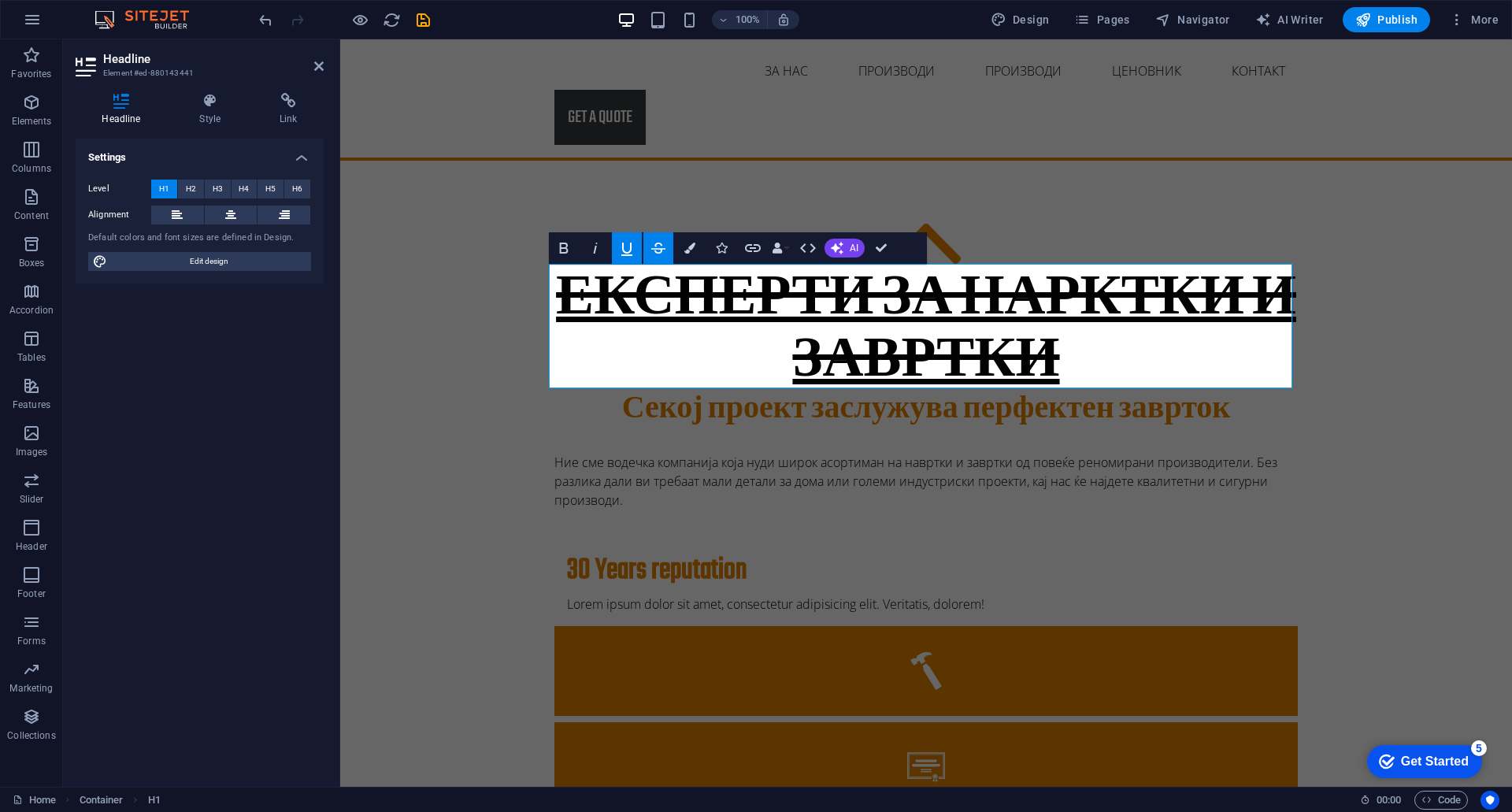
click at [627, 248] on icon "button" at bounding box center [627, 248] width 19 height 19
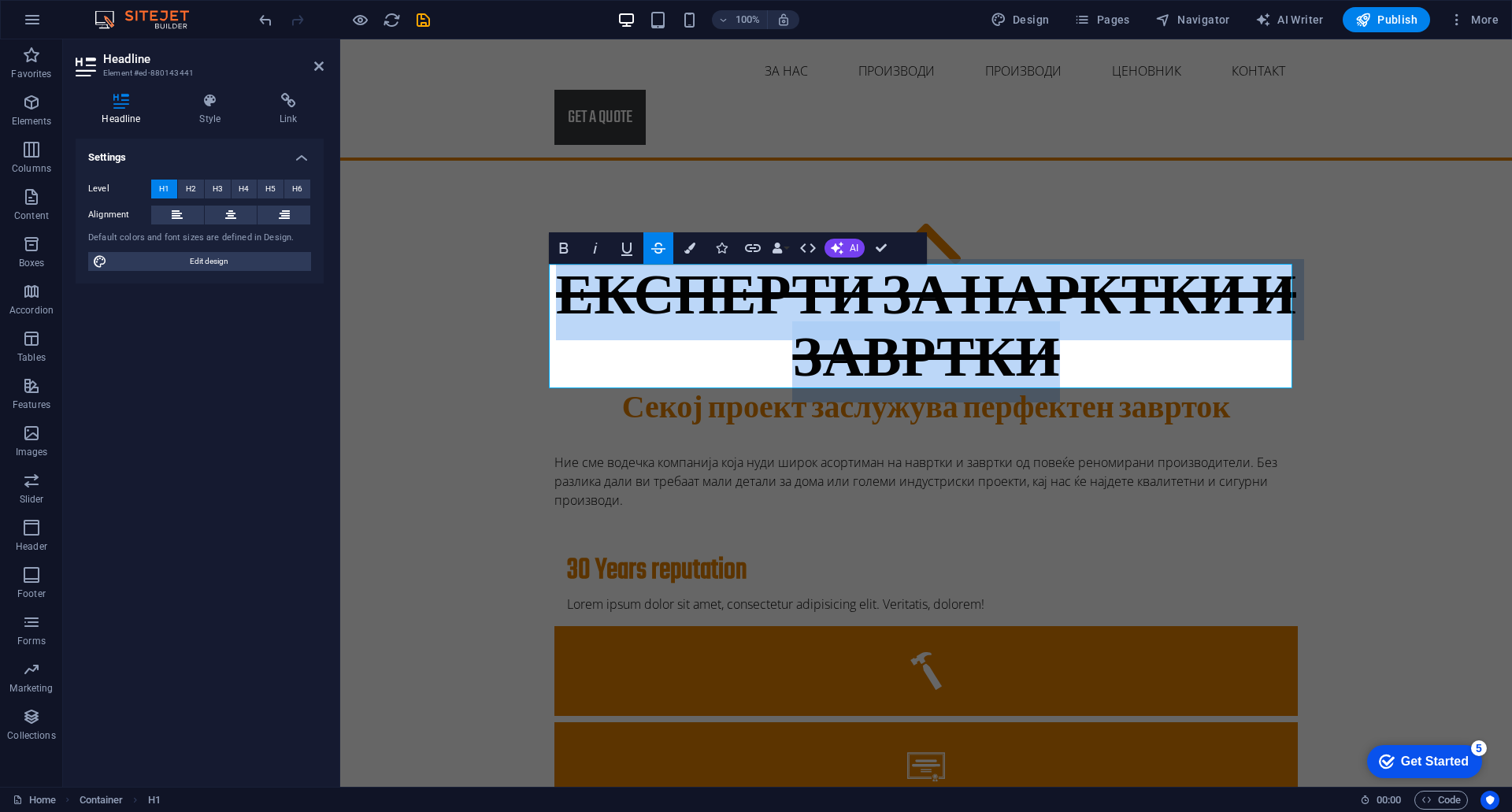
click at [649, 245] on icon "button" at bounding box center [658, 248] width 19 height 19
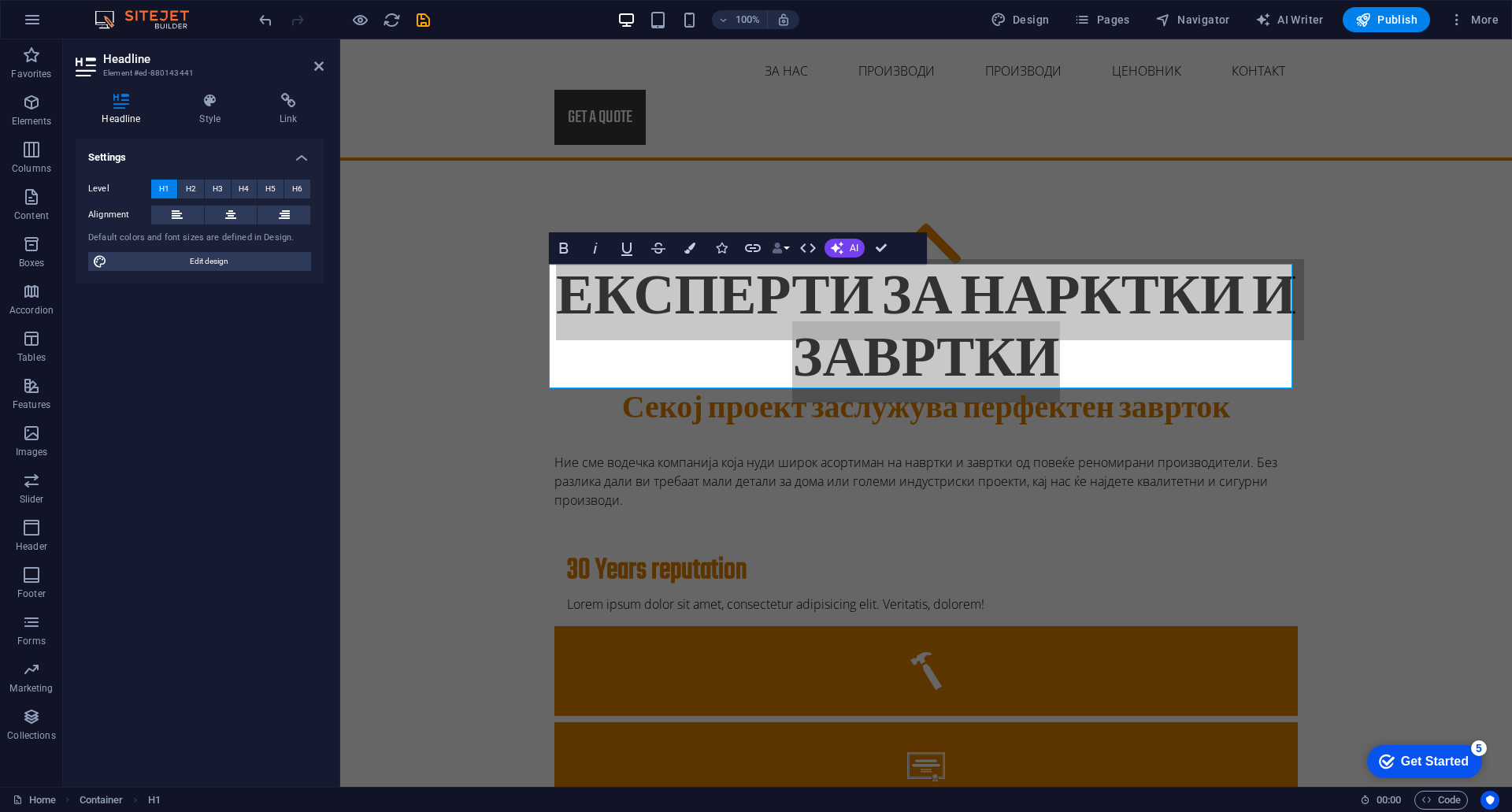
click at [785, 248] on button "Data Bindings" at bounding box center [780, 247] width 22 height 31
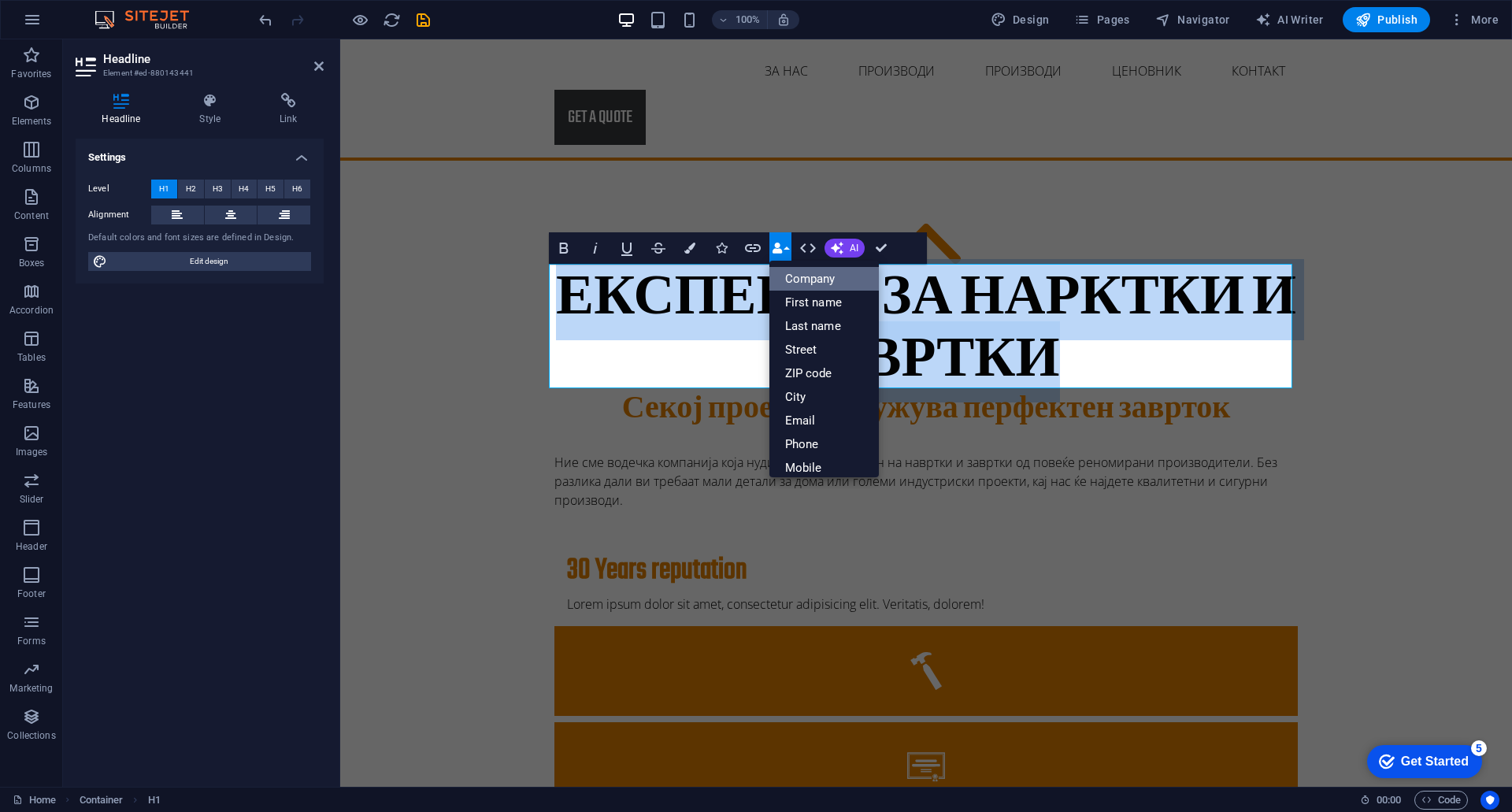
click at [800, 275] on link "Company" at bounding box center [824, 279] width 110 height 24
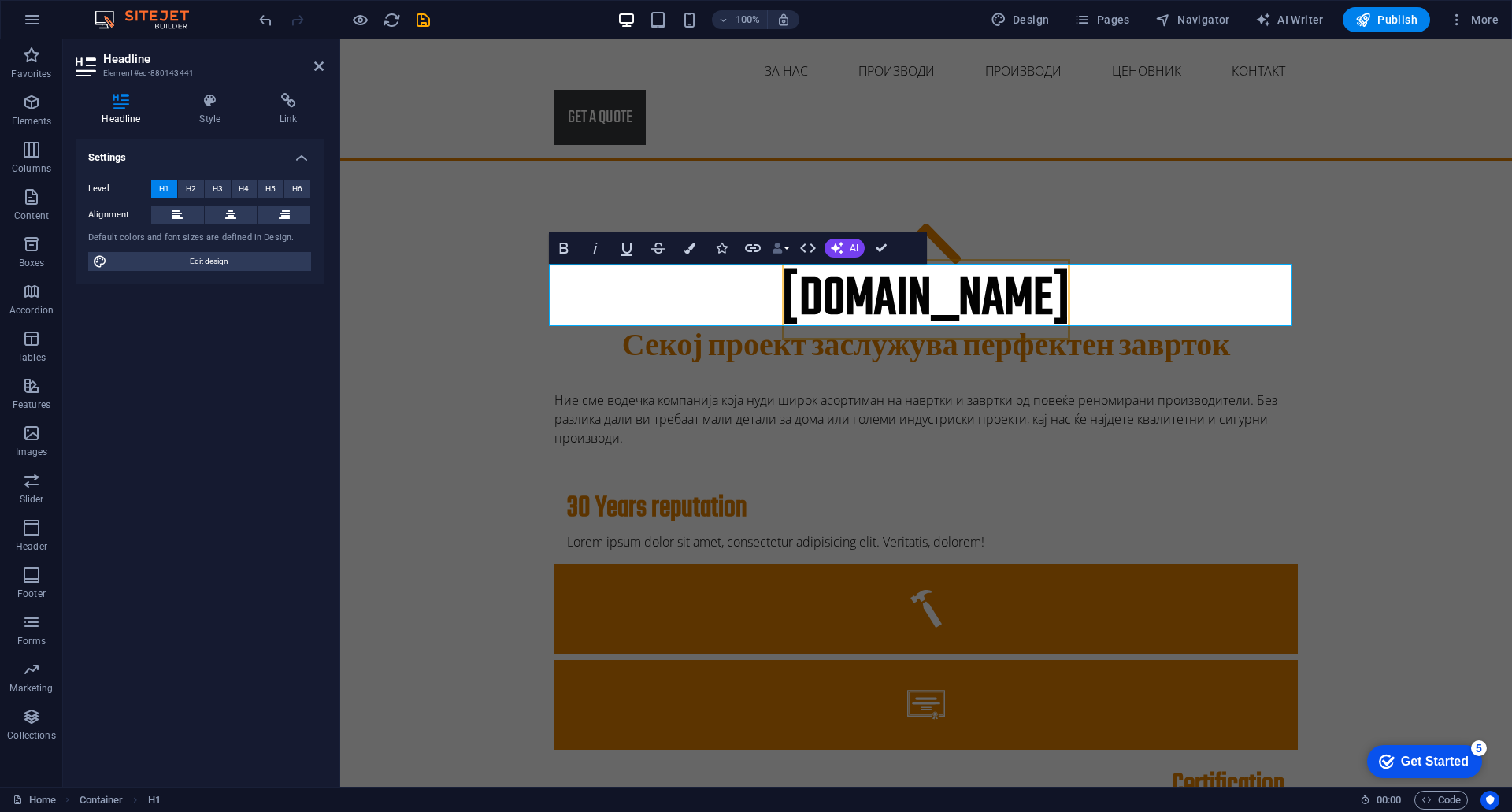
click at [784, 251] on button "Data Bindings" at bounding box center [780, 247] width 22 height 31
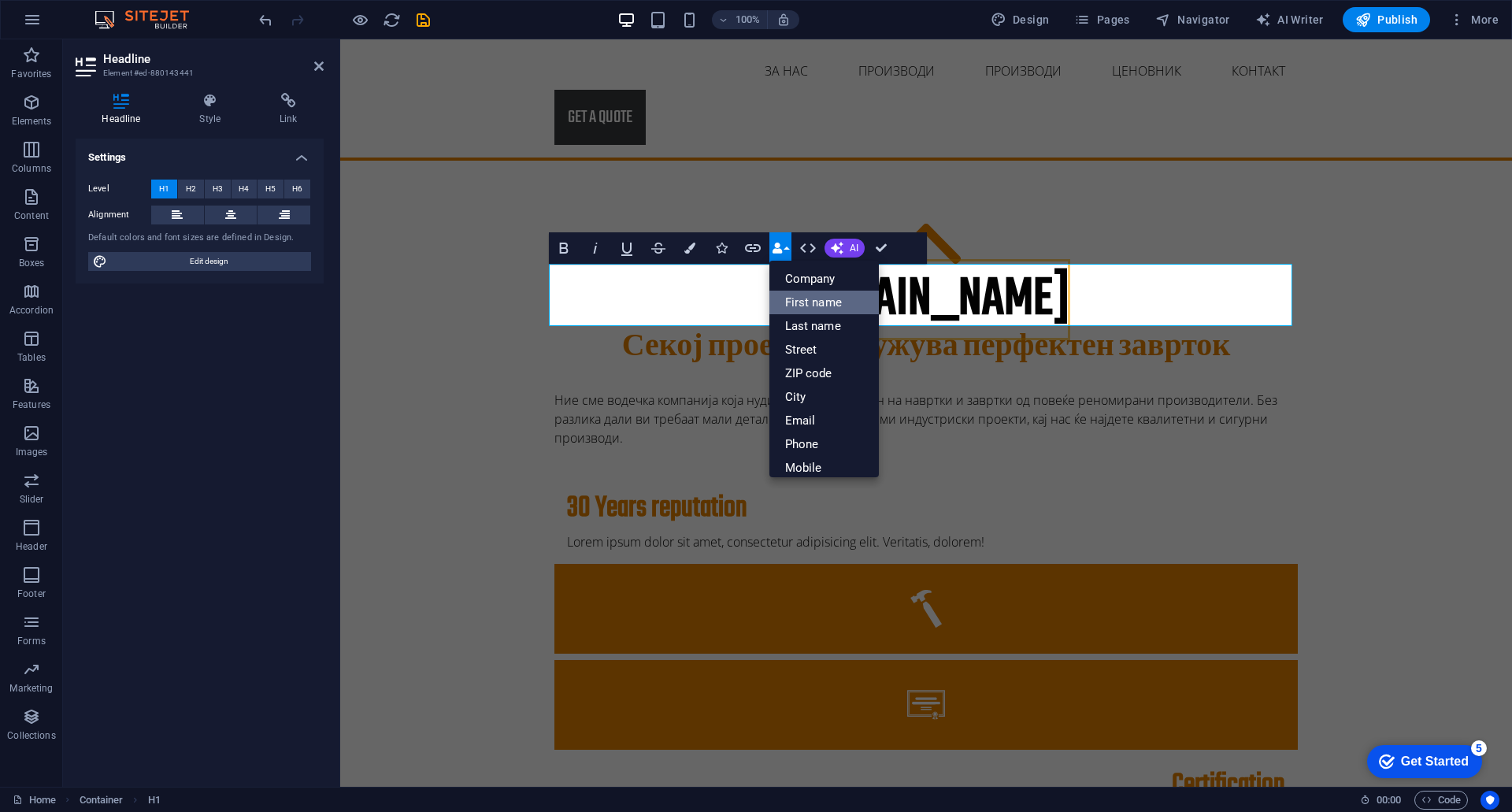
click at [791, 290] on link "First name" at bounding box center [824, 302] width 110 height 24
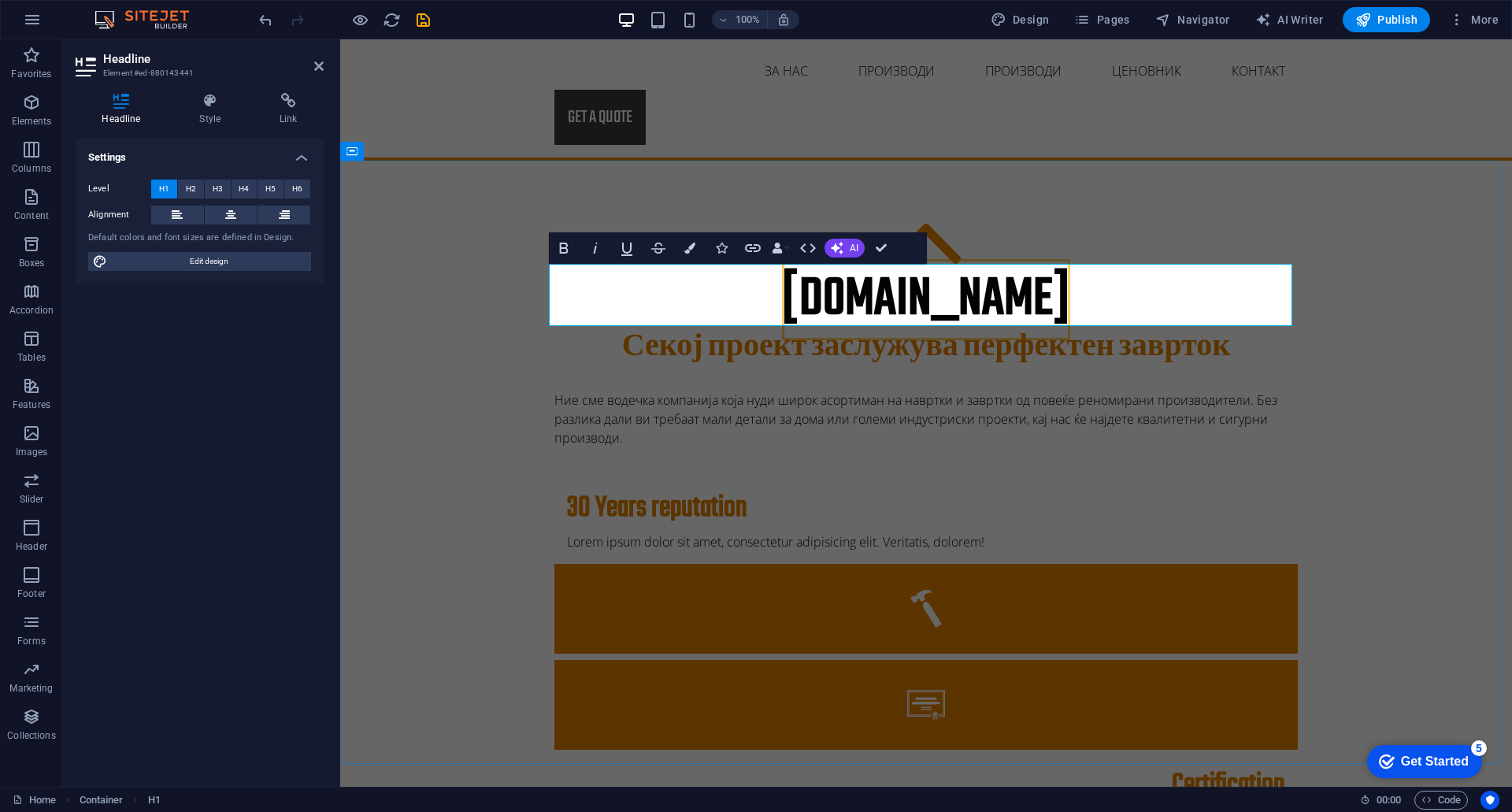
click at [965, 310] on span "[DOMAIN_NAME]" at bounding box center [926, 300] width 288 height 81
click at [965, 310] on h1 "[DOMAIN_NAME]" at bounding box center [926, 300] width 743 height 62
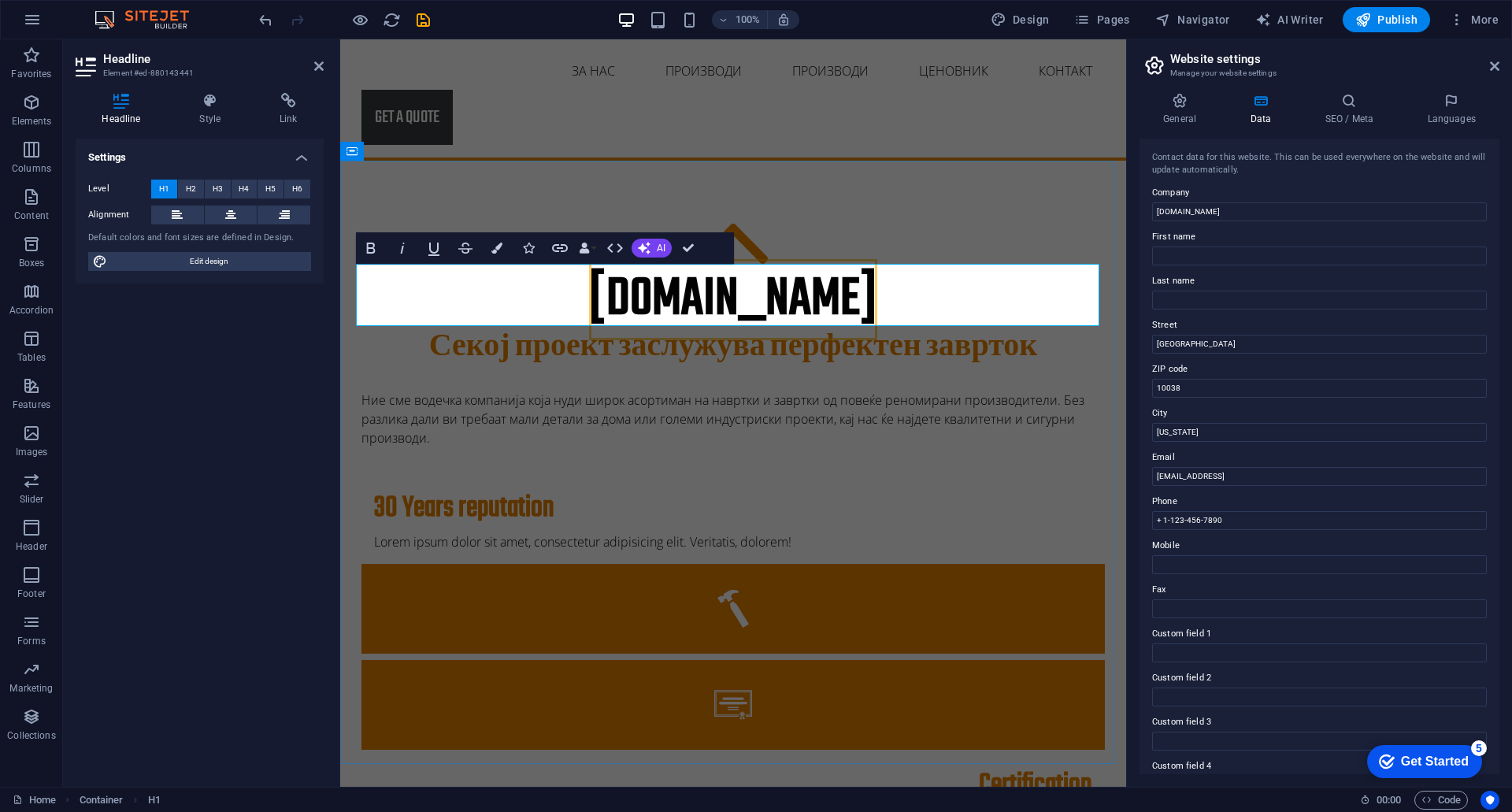
drag, startPoint x: 679, startPoint y: 292, endPoint x: 642, endPoint y: 295, distance: 37.1
click at [642, 295] on span "[DOMAIN_NAME]" at bounding box center [733, 300] width 288 height 81
click at [677, 286] on span "[DOMAIN_NAME]" at bounding box center [733, 300] width 288 height 81
click at [595, 251] on button "Data Bindings" at bounding box center [588, 247] width 22 height 31
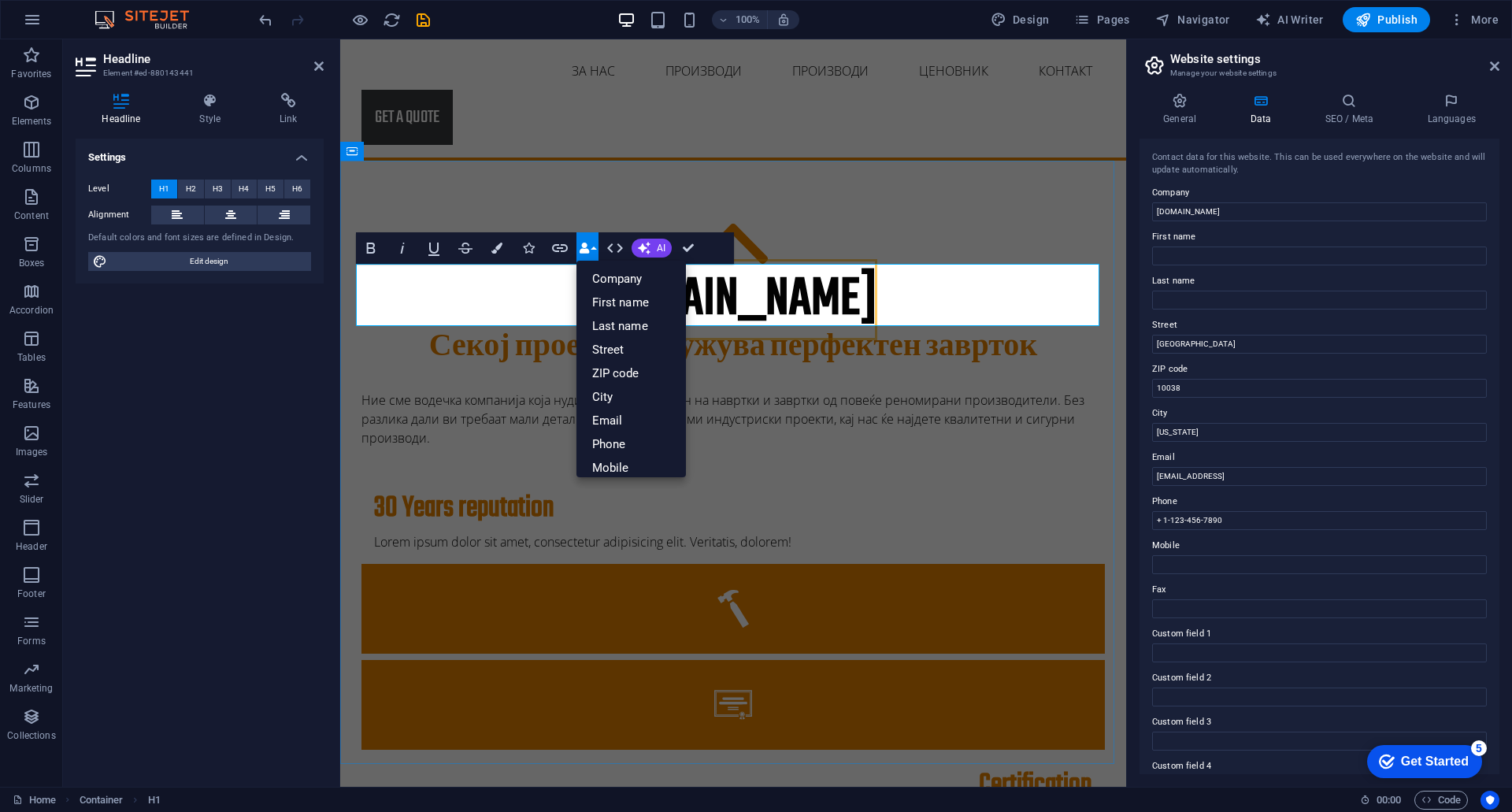
click at [510, 300] on h1 "[DOMAIN_NAME]" at bounding box center [732, 300] width 743 height 62
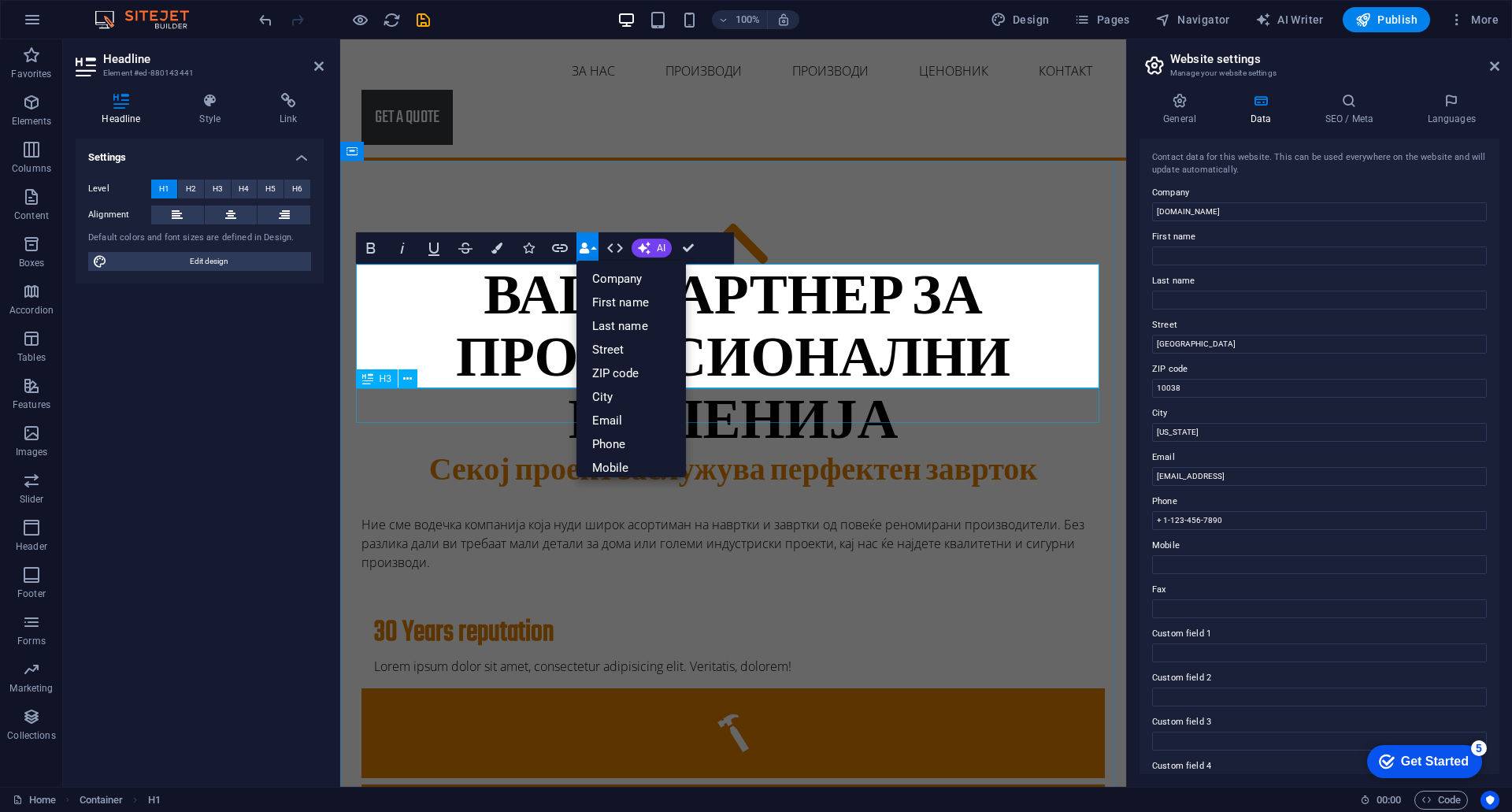
scroll to position [0, 6]
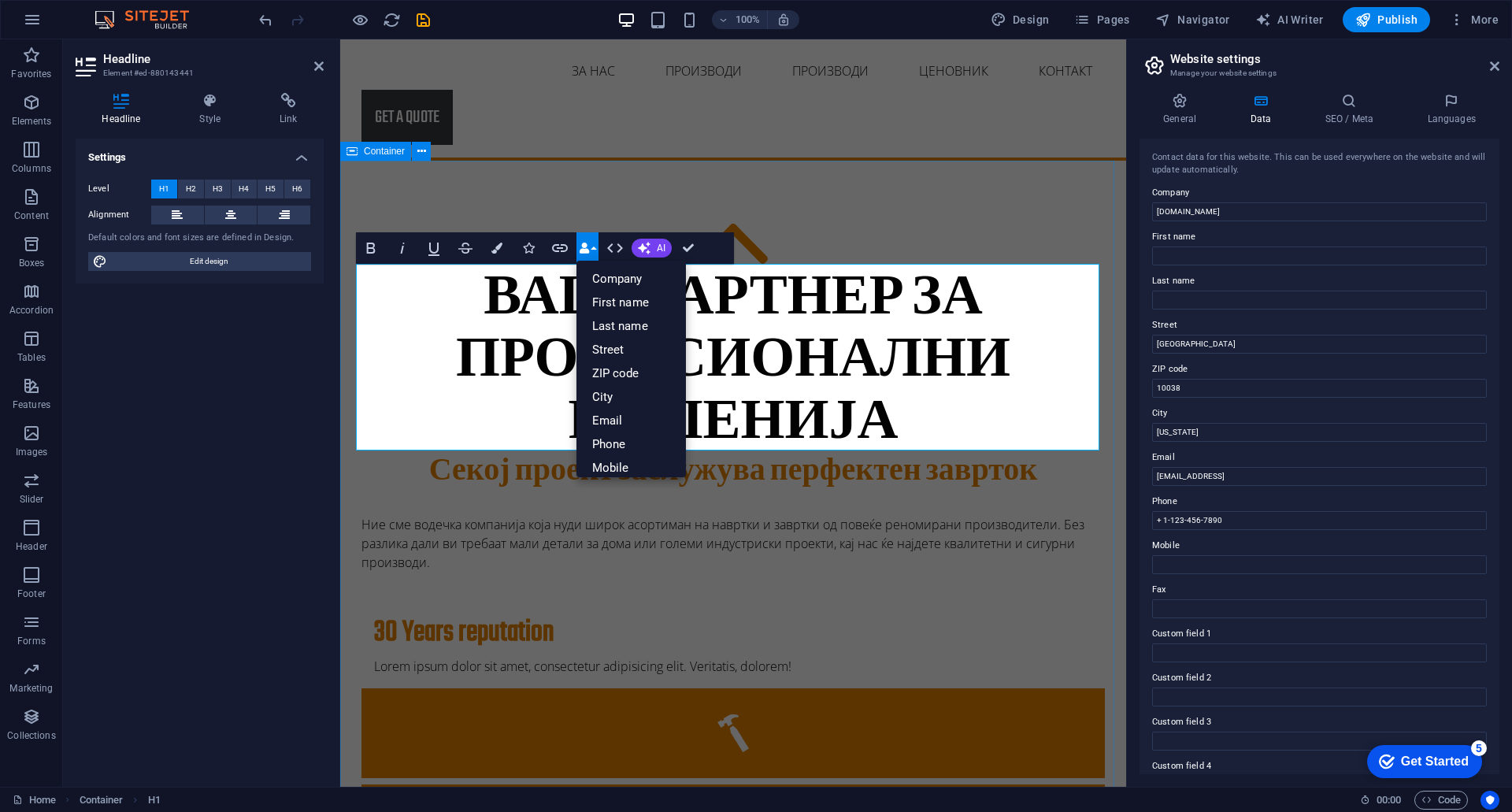
click at [886, 215] on div "Ваш партнер за професионални решенија Ваш партнер за професионални решенија Сек…" at bounding box center [733, 782] width 786 height 1242
